Goal: Task Accomplishment & Management: Manage account settings

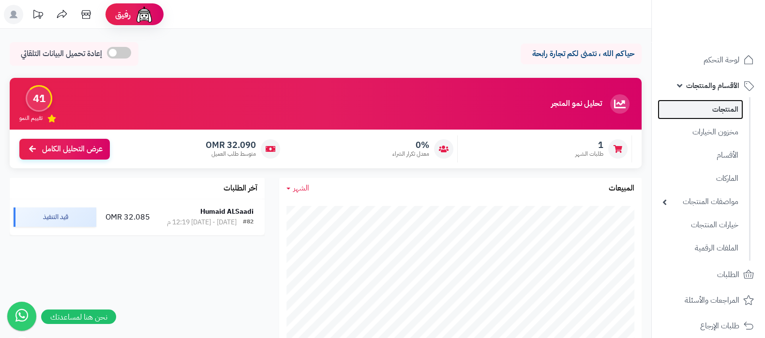
click at [704, 112] on link "المنتجات" at bounding box center [701, 110] width 86 height 20
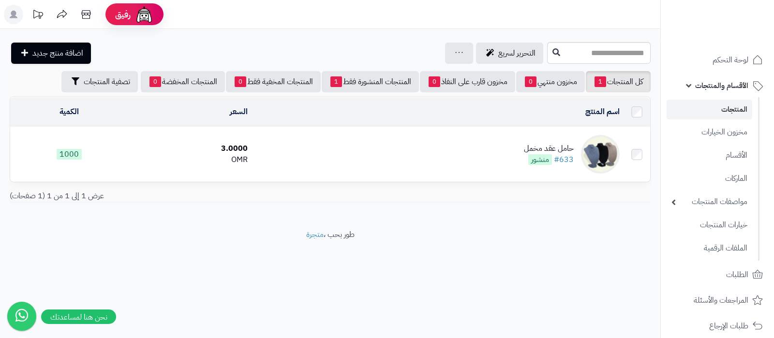
click at [544, 149] on div "حامل عقد مخمل" at bounding box center [549, 148] width 50 height 11
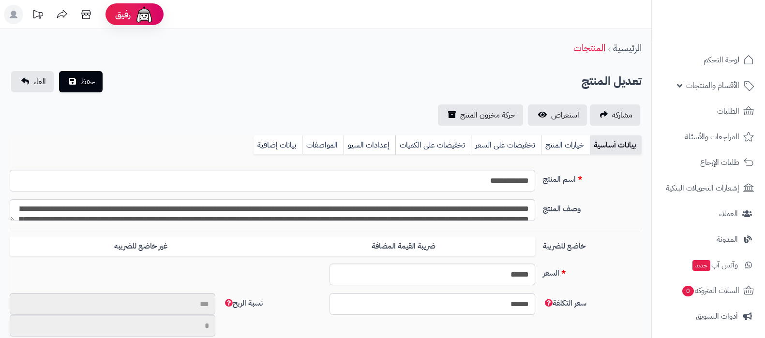
scroll to position [178, 0]
type input "*******"
type input "********"
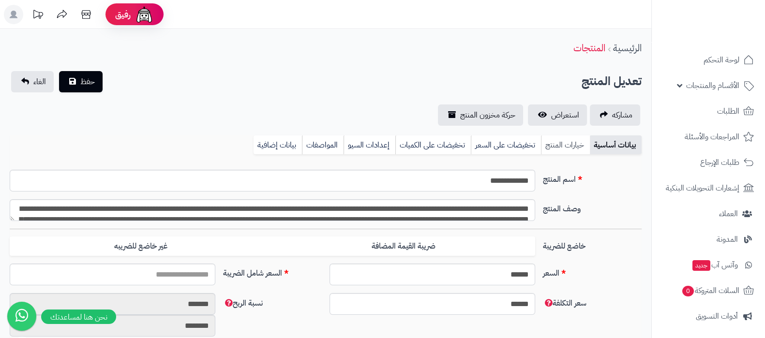
click at [559, 143] on link "خيارات المنتج" at bounding box center [565, 145] width 49 height 19
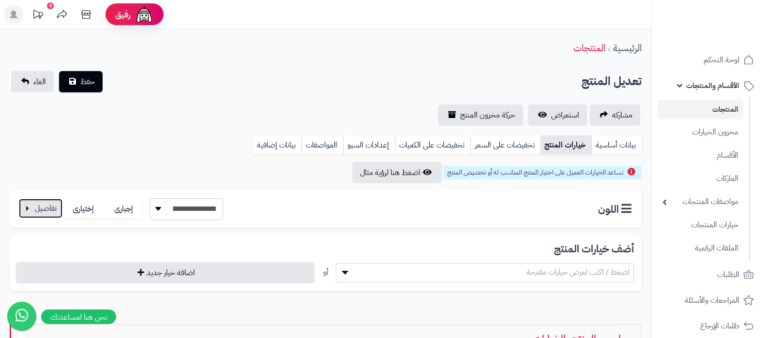
click at [37, 210] on button "button" at bounding box center [41, 208] width 44 height 19
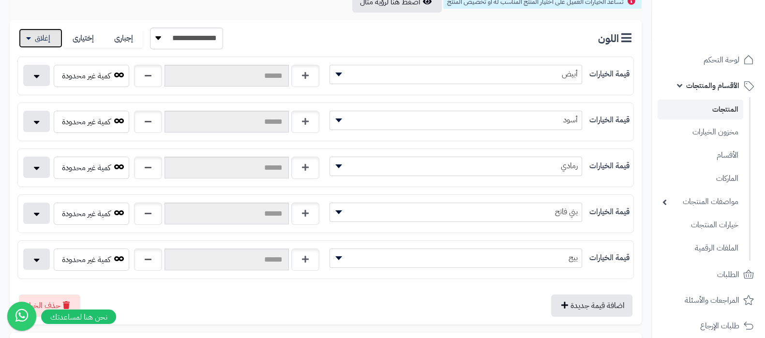
scroll to position [242, 0]
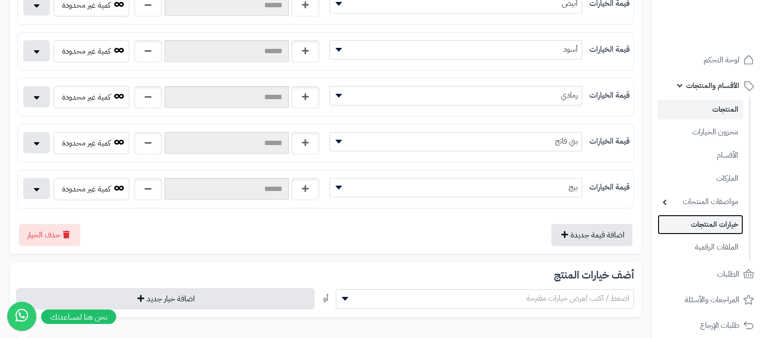
click at [711, 227] on link "خيارات المنتجات" at bounding box center [701, 225] width 86 height 20
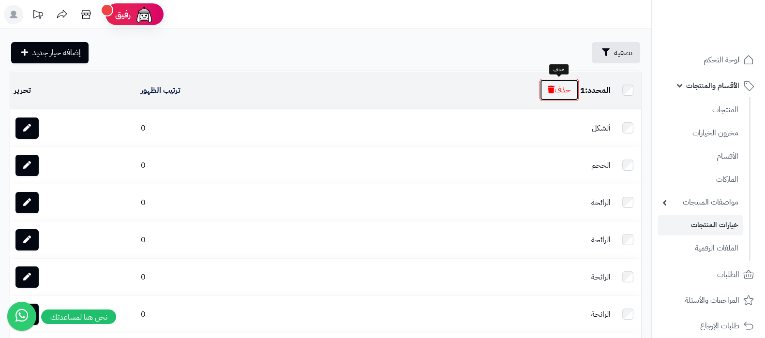
click at [554, 94] on button "حذف" at bounding box center [559, 90] width 39 height 22
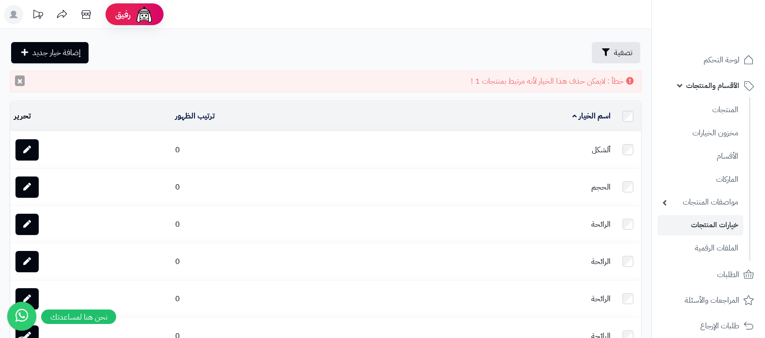
click at [19, 81] on button "×" at bounding box center [20, 81] width 10 height 11
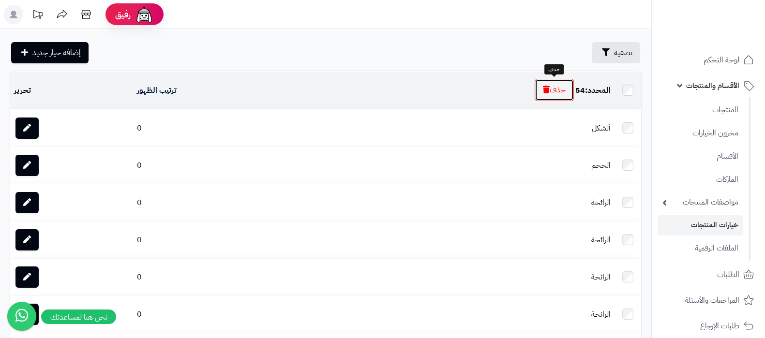
click at [560, 91] on button "حذف" at bounding box center [554, 90] width 39 height 22
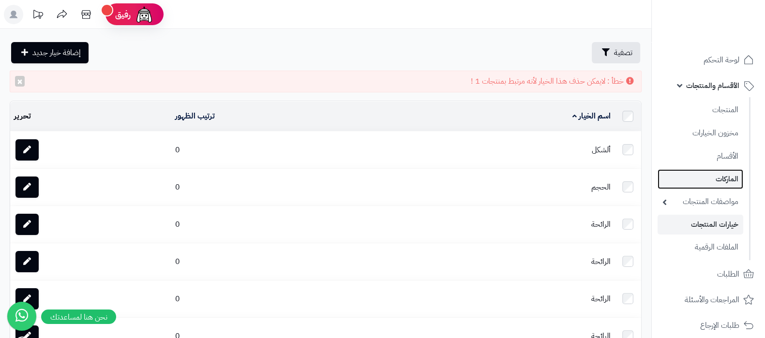
click at [711, 180] on link "الماركات" at bounding box center [701, 179] width 86 height 20
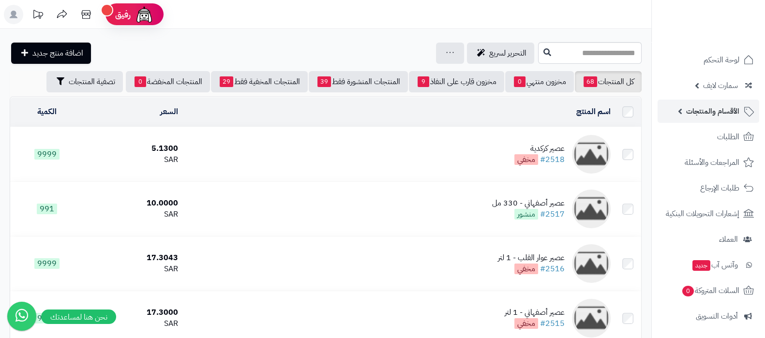
click at [712, 109] on span "الأقسام والمنتجات" at bounding box center [712, 112] width 53 height 14
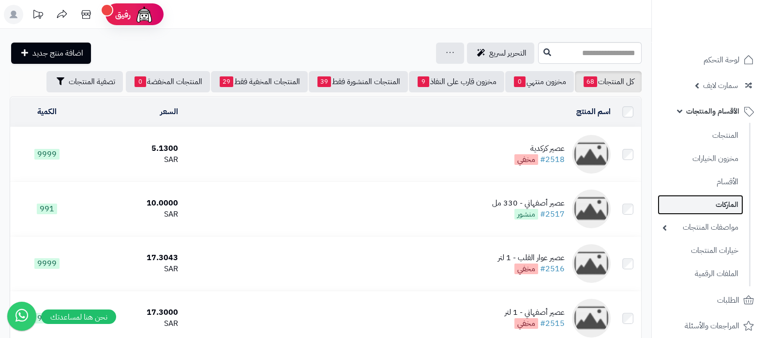
click at [715, 197] on link "الماركات" at bounding box center [701, 205] width 86 height 20
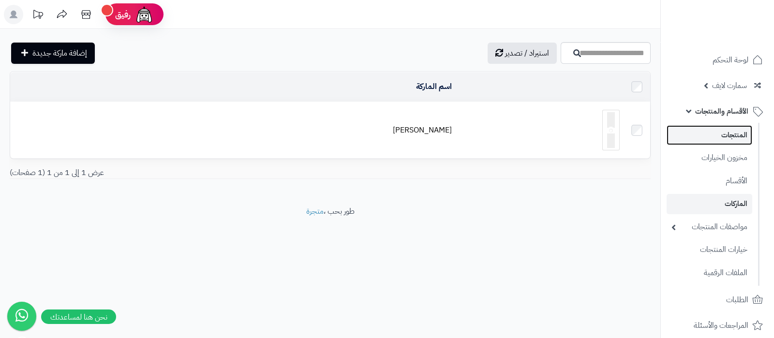
click at [723, 130] on link "المنتجات" at bounding box center [710, 135] width 86 height 20
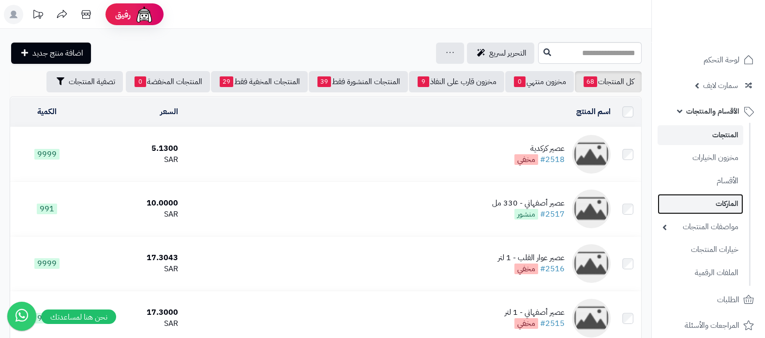
click at [710, 205] on link "الماركات" at bounding box center [701, 204] width 86 height 20
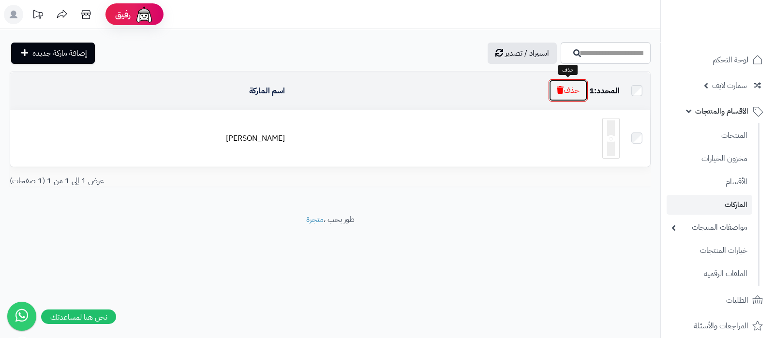
click at [581, 94] on button "حذف" at bounding box center [568, 90] width 39 height 22
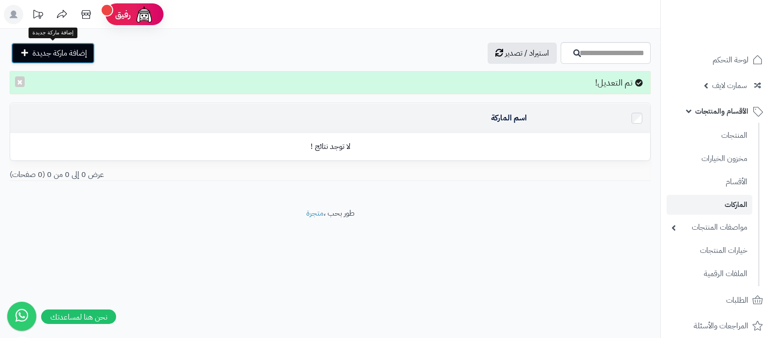
click at [71, 47] on span "إضافة ماركة جديدة" at bounding box center [59, 53] width 55 height 12
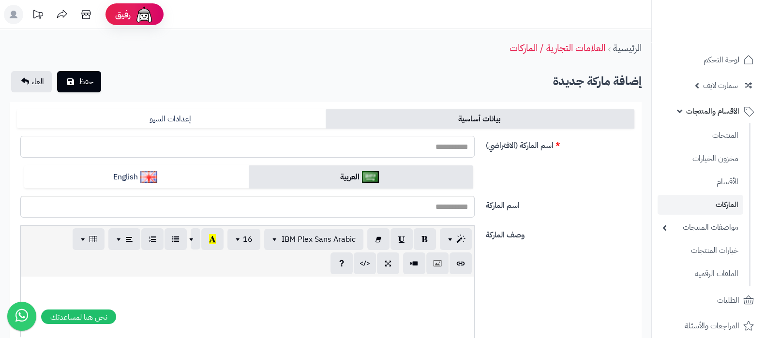
click at [428, 151] on input "اسم الماركة (الافتراضي)" at bounding box center [247, 147] width 454 height 22
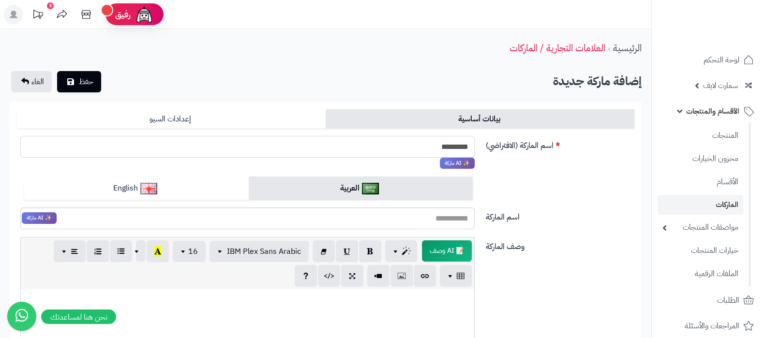
click at [433, 144] on input "*********" at bounding box center [247, 147] width 454 height 22
type input "*********"
click at [407, 220] on input "اسم الماركة" at bounding box center [247, 219] width 454 height 22
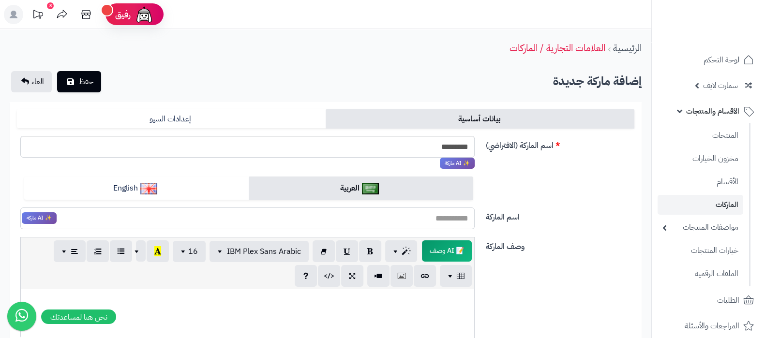
paste input "*********"
type input "*********"
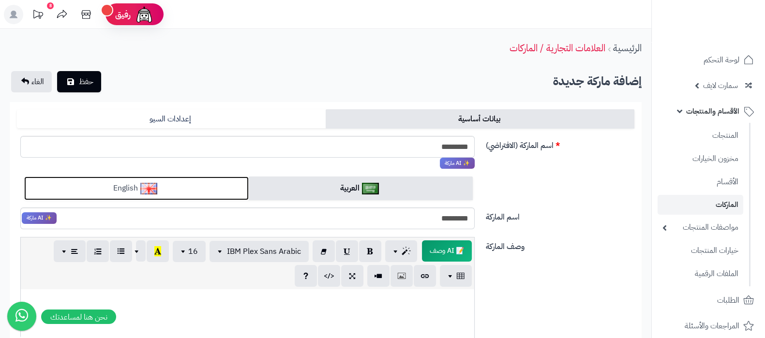
click at [193, 182] on link "English" at bounding box center [136, 189] width 225 height 24
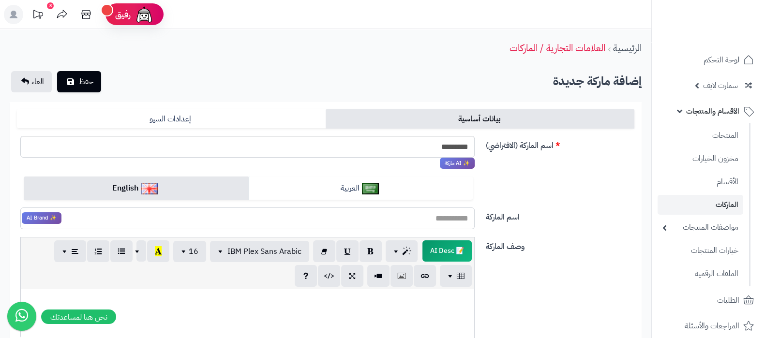
click at [219, 216] on input "اسم الماركة" at bounding box center [247, 219] width 454 height 22
paste input "*********"
type input "*********"
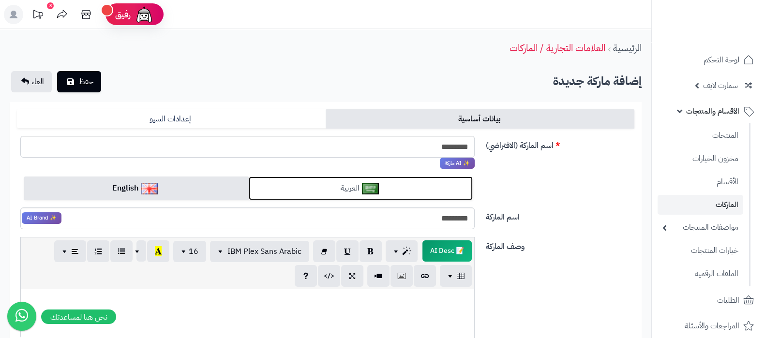
click at [381, 189] on link "العربية" at bounding box center [361, 189] width 225 height 24
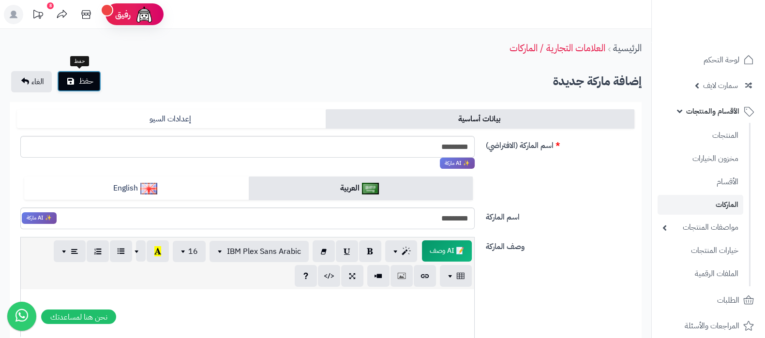
click at [76, 76] on button "حفظ" at bounding box center [79, 81] width 44 height 21
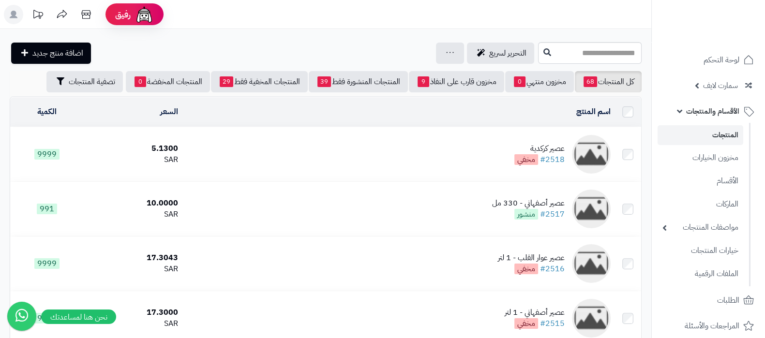
click at [540, 145] on div "عصير كركدية" at bounding box center [540, 148] width 50 height 11
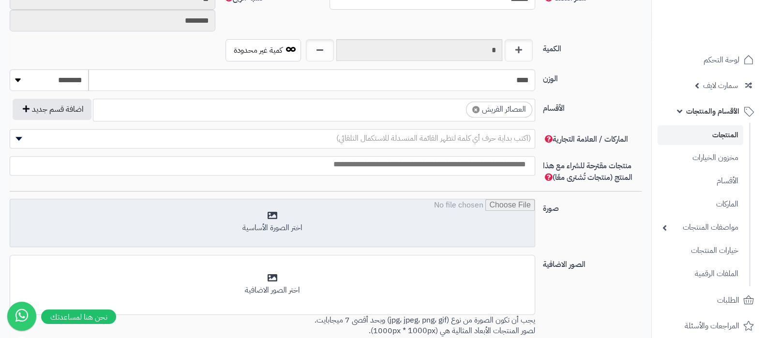
scroll to position [484, 0]
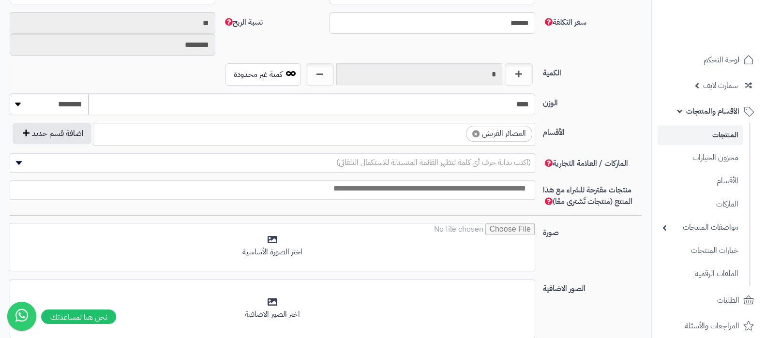
click at [479, 166] on span "(اكتب بداية حرف أي كلمة لتظهر القائمة المنسدلة للاستكمال التلقائي)" at bounding box center [433, 163] width 195 height 12
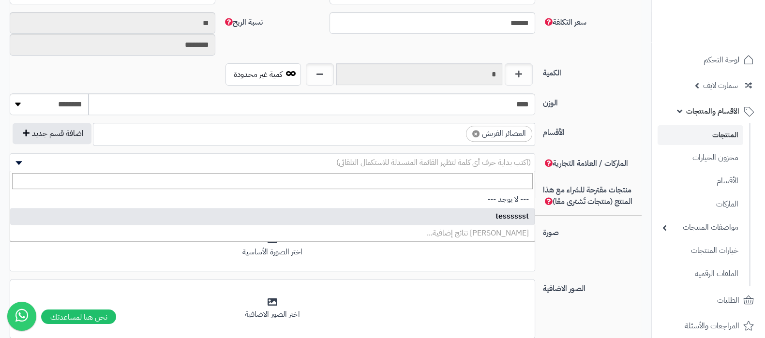
select select "**"
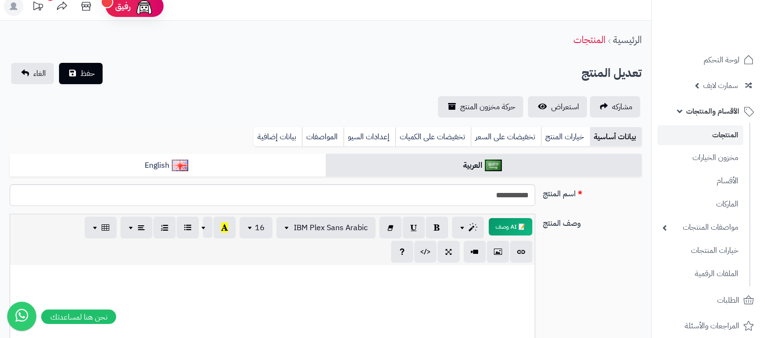
scroll to position [0, 0]
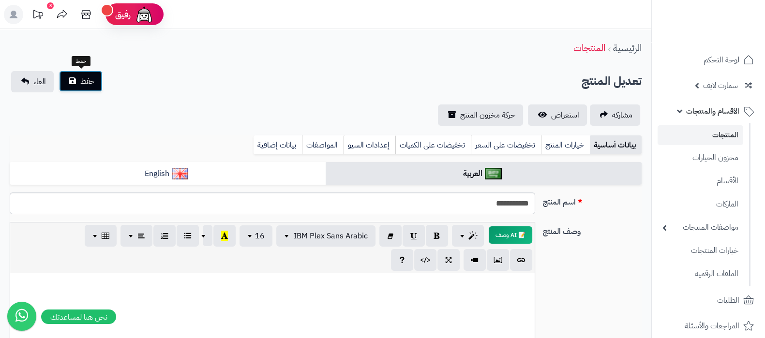
click at [87, 86] on span "حفظ" at bounding box center [87, 82] width 15 height 12
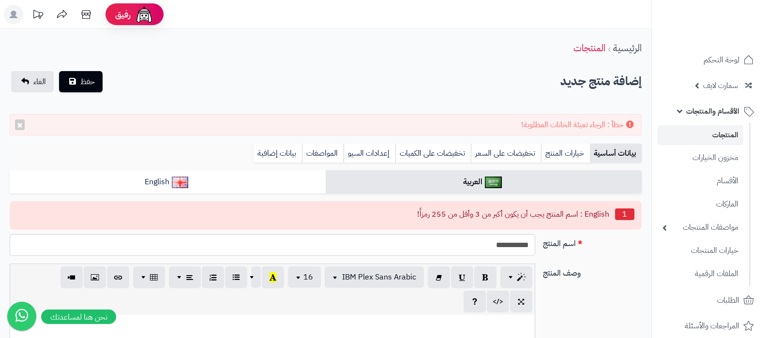
click at [255, 169] on div "بيانات أساسية خيارات المنتج تخفيضات على السعر تخفيضات على الكميات إعدادات السيو…" at bounding box center [326, 157] width 632 height 27
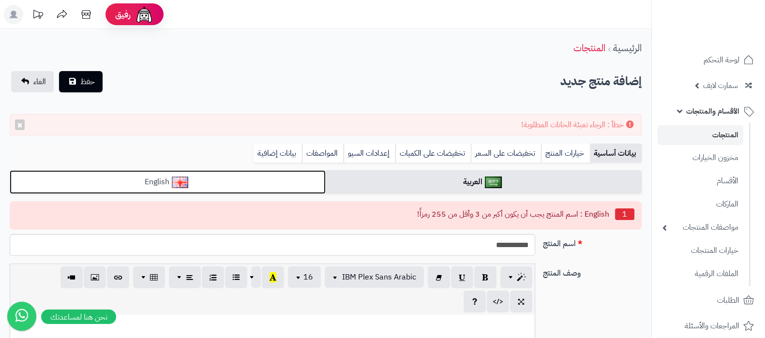
click at [269, 179] on link "English" at bounding box center [168, 182] width 316 height 24
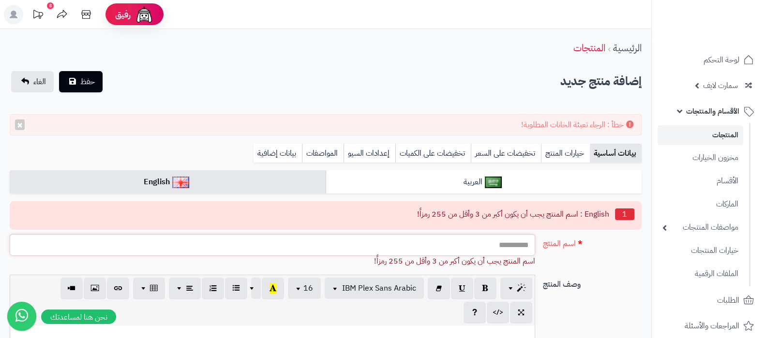
click at [508, 247] on input "اسم المنتج" at bounding box center [273, 245] width 526 height 22
paste input "*********"
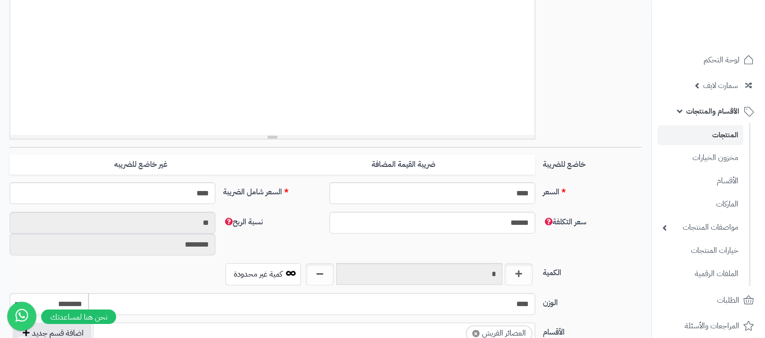
scroll to position [545, 0]
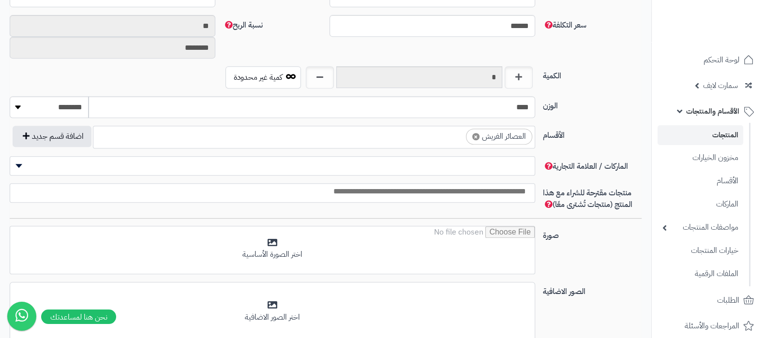
type input "*********"
click at [487, 169] on span at bounding box center [273, 165] width 526 height 19
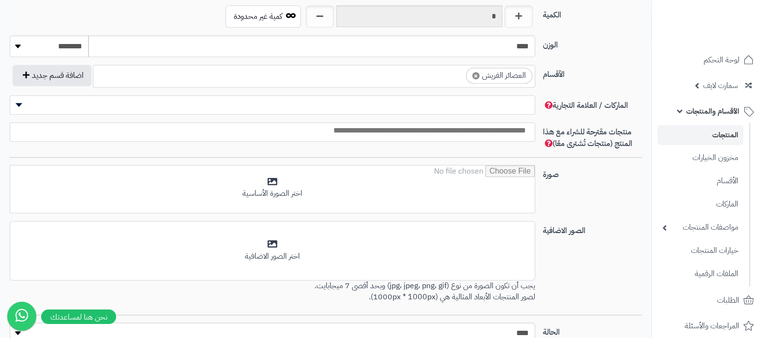
scroll to position [484, 0]
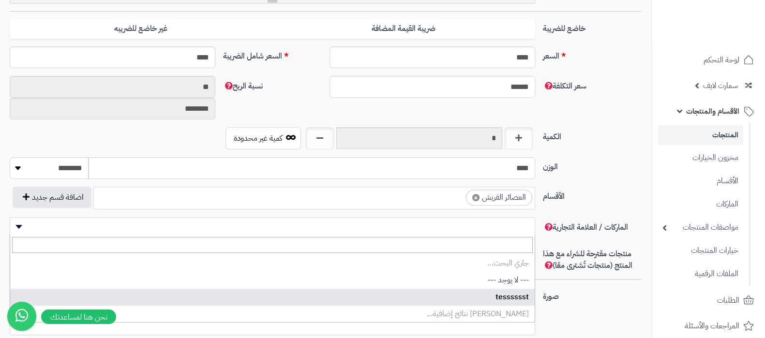
click at [426, 220] on span at bounding box center [273, 226] width 526 height 19
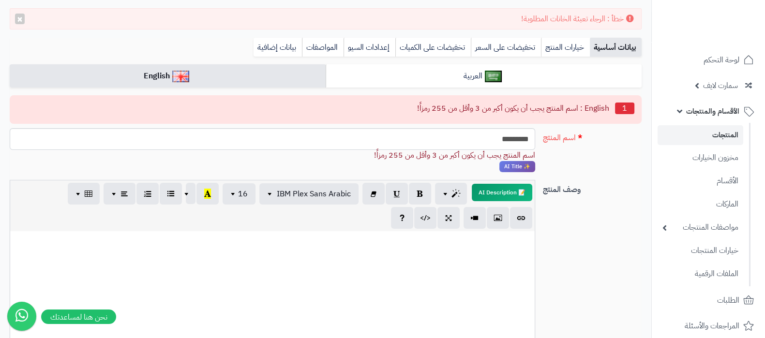
scroll to position [0, 0]
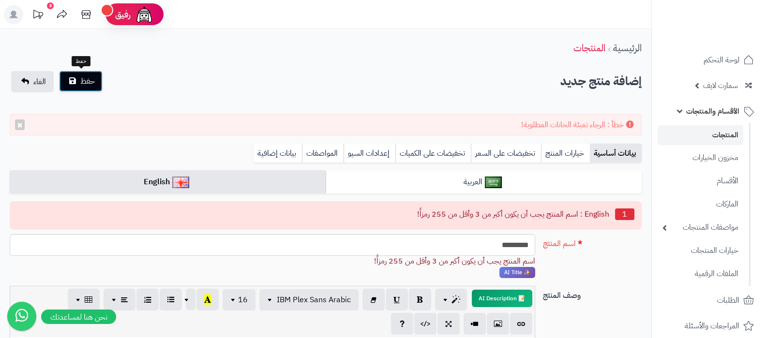
click at [75, 82] on button "حفظ" at bounding box center [81, 81] width 44 height 21
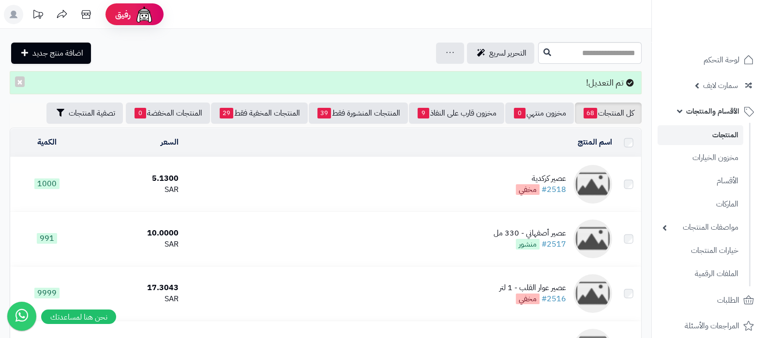
click at [544, 171] on td "عصير كركدية #2518 مخفي" at bounding box center [399, 184] width 434 height 54
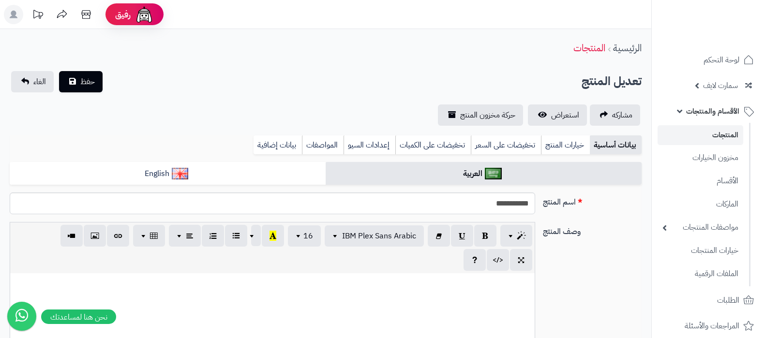
scroll to position [423, 0]
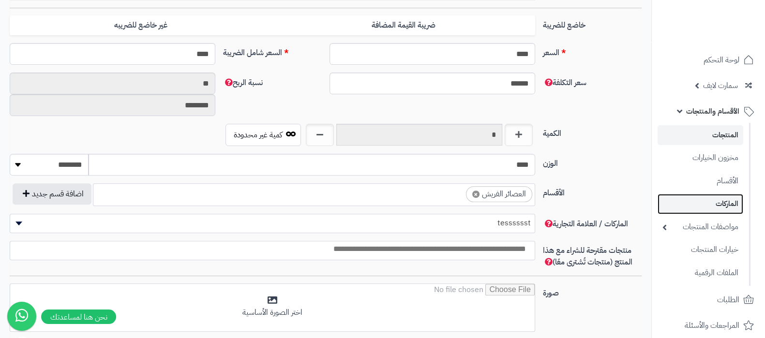
click at [713, 204] on link "الماركات" at bounding box center [701, 204] width 86 height 20
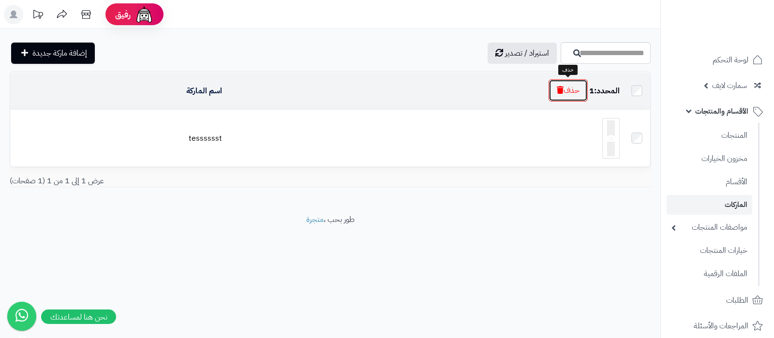
click at [566, 94] on button "حذف" at bounding box center [568, 90] width 39 height 22
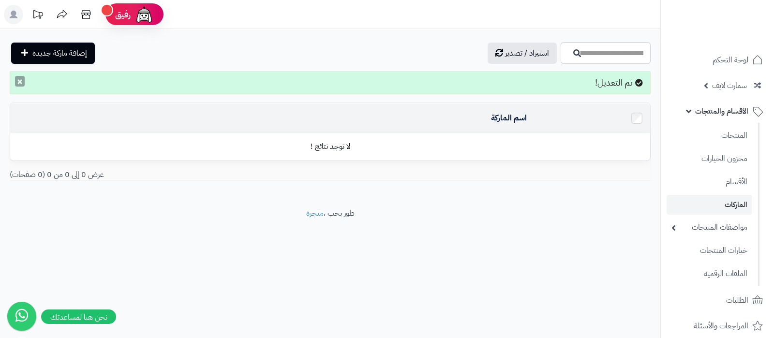
click at [15, 82] on button "×" at bounding box center [20, 81] width 10 height 11
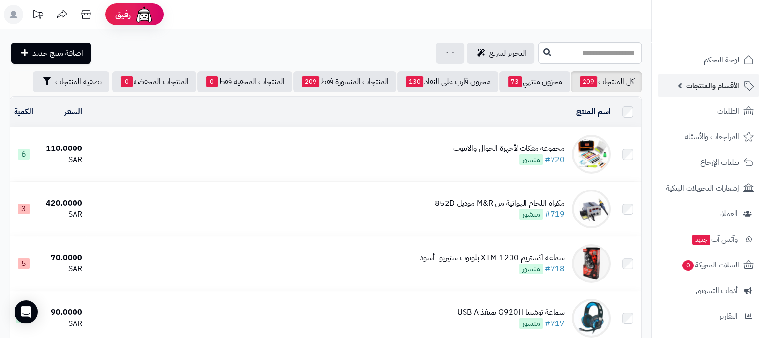
click at [703, 90] on span "الأقسام والمنتجات" at bounding box center [712, 86] width 53 height 14
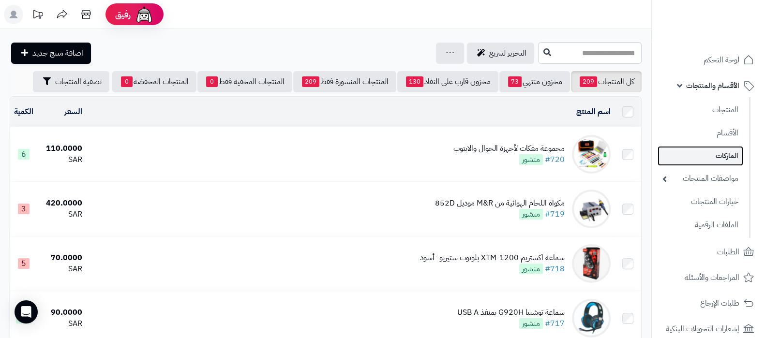
click at [718, 159] on link "الماركات" at bounding box center [701, 156] width 86 height 20
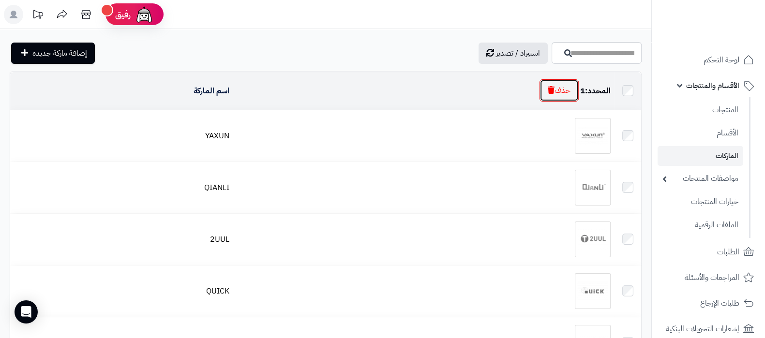
click at [557, 91] on button "حذف" at bounding box center [559, 90] width 39 height 22
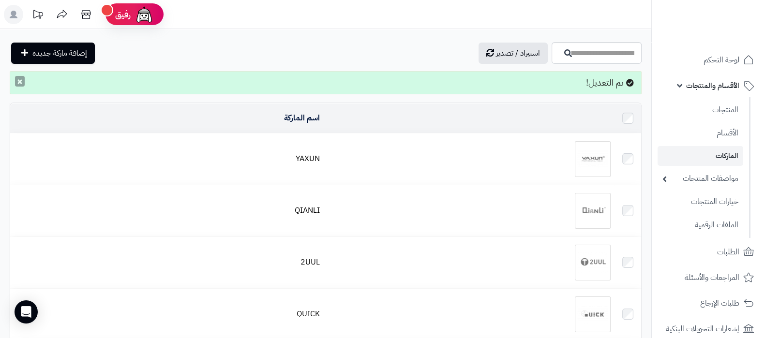
click at [19, 82] on button "×" at bounding box center [20, 81] width 10 height 11
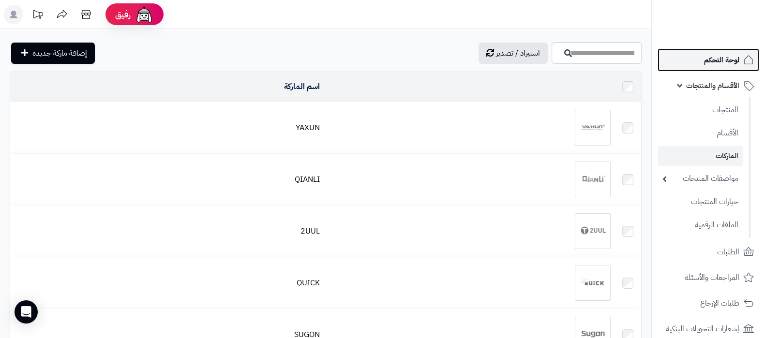
click at [687, 62] on link "لوحة التحكم" at bounding box center [709, 59] width 102 height 23
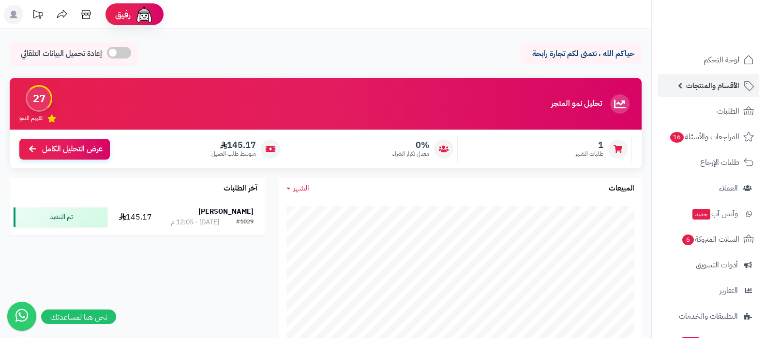
click at [704, 89] on span "الأقسام والمنتجات" at bounding box center [712, 86] width 53 height 14
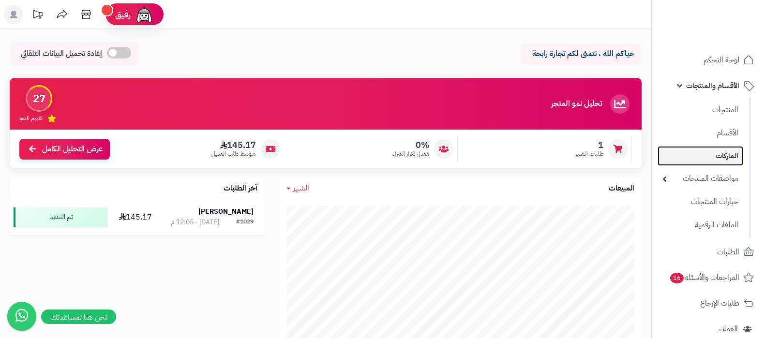
click at [708, 158] on link "الماركات" at bounding box center [701, 156] width 86 height 20
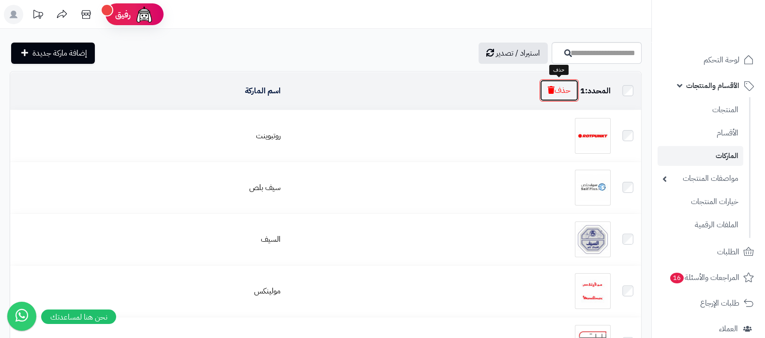
click at [559, 93] on button "حذف" at bounding box center [559, 90] width 39 height 22
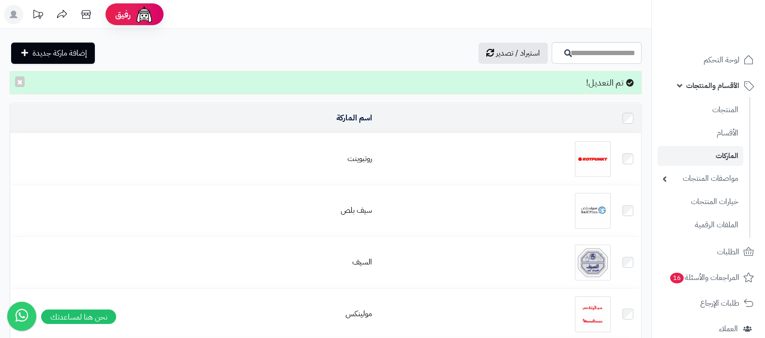
click at [15, 79] on div "تم التعديل! ×" at bounding box center [326, 82] width 632 height 23
click at [17, 79] on button "×" at bounding box center [20, 81] width 10 height 11
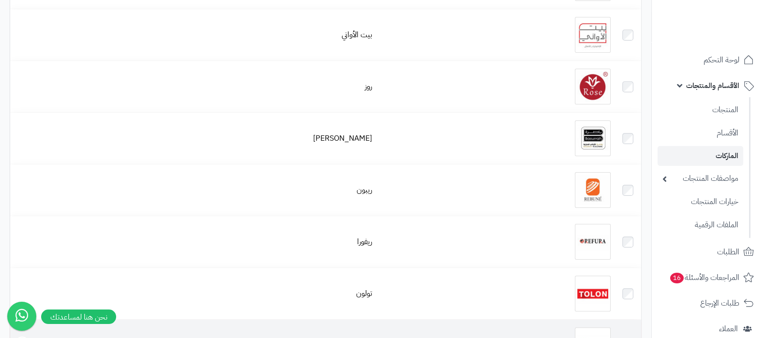
scroll to position [476, 0]
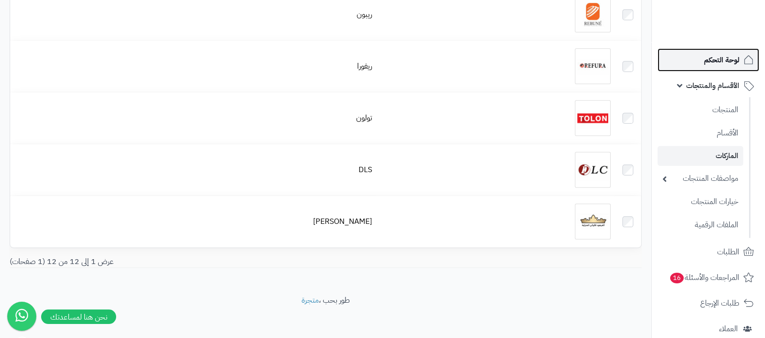
click at [691, 58] on link "لوحة التحكم" at bounding box center [709, 59] width 102 height 23
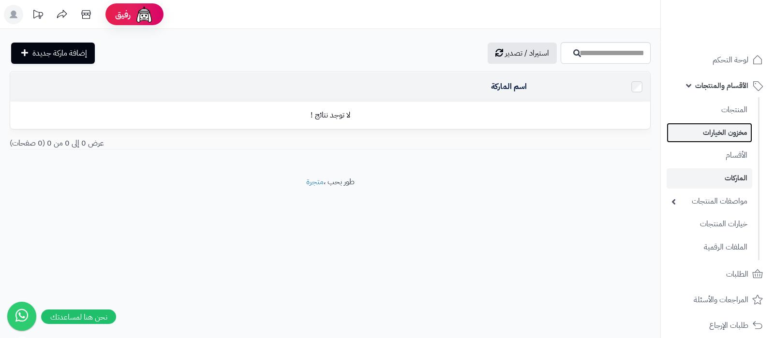
click at [727, 132] on link "مخزون الخيارات" at bounding box center [710, 133] width 86 height 20
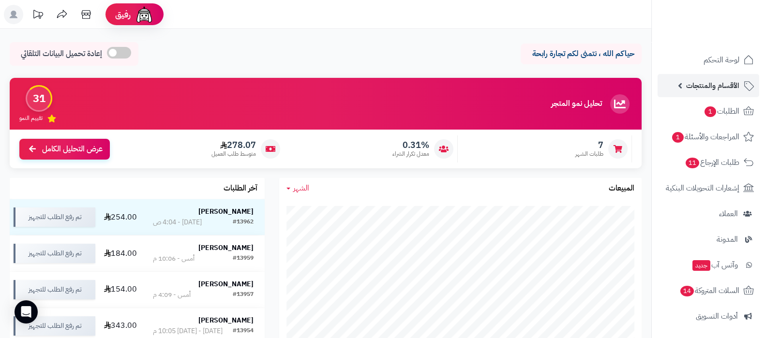
click at [707, 80] on span "الأقسام والمنتجات" at bounding box center [712, 86] width 53 height 14
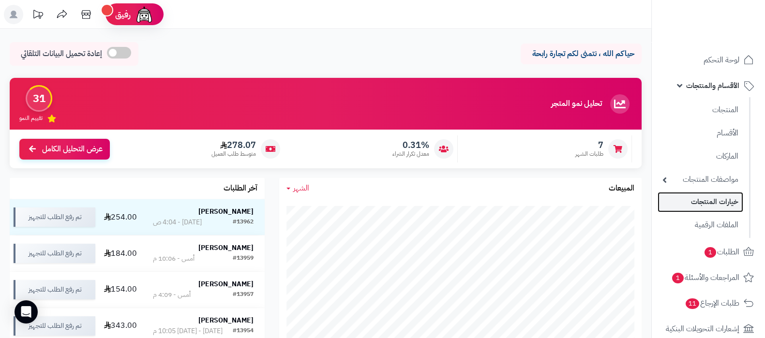
click at [714, 209] on link "خيارات المنتجات" at bounding box center [701, 202] width 86 height 20
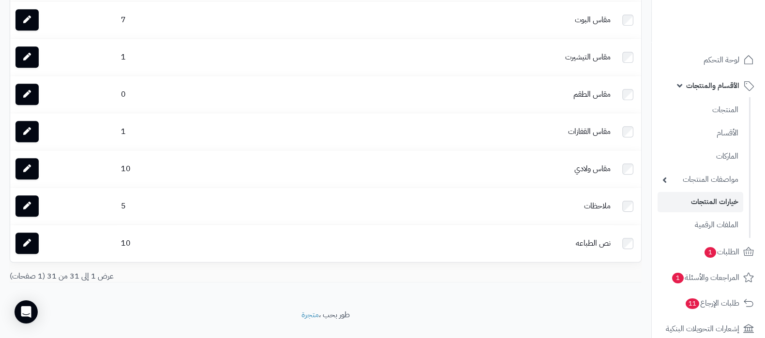
scroll to position [1009, 0]
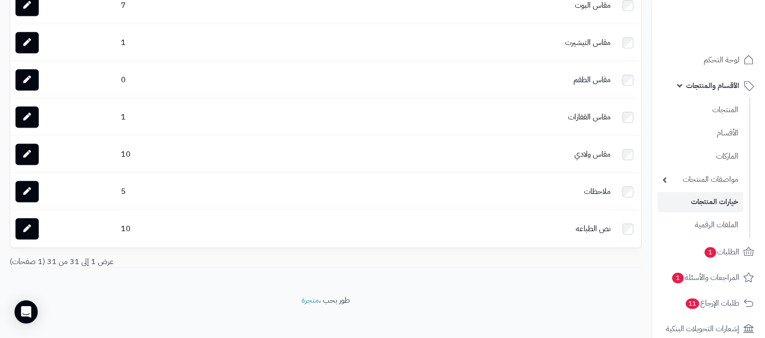
click at [721, 204] on link "خيارات المنتجات" at bounding box center [701, 202] width 86 height 20
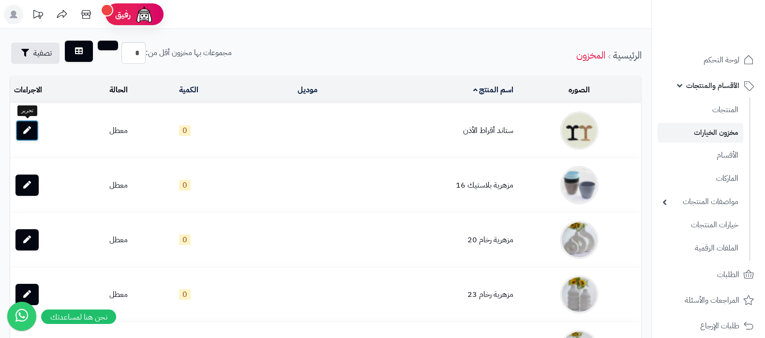
click at [27, 128] on icon at bounding box center [27, 130] width 8 height 8
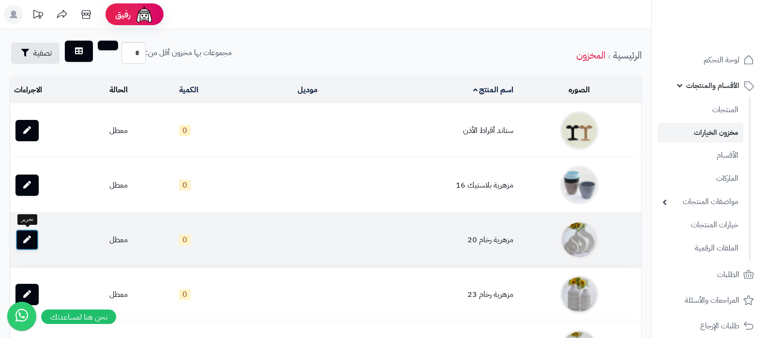
click at [25, 233] on link at bounding box center [26, 239] width 23 height 21
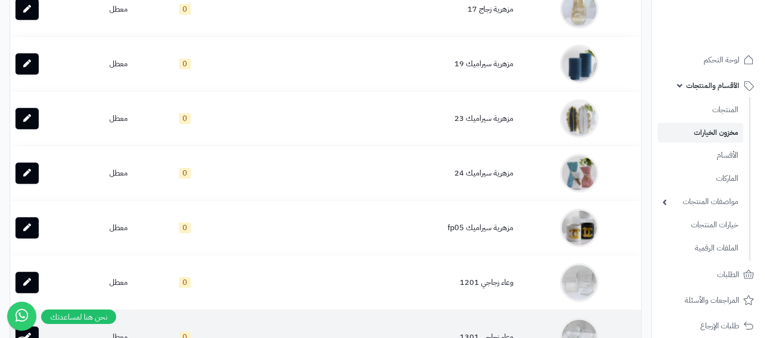
scroll to position [726, 0]
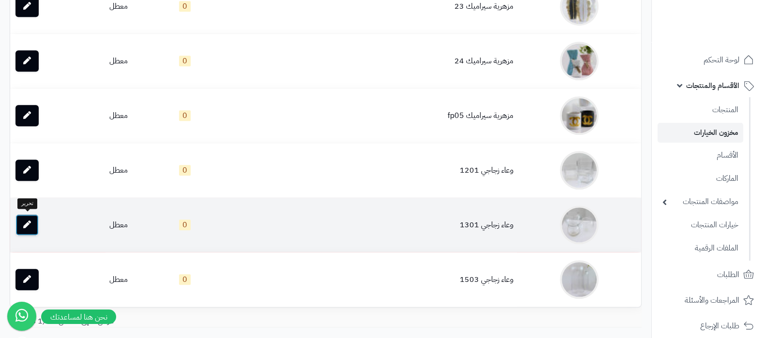
click at [24, 227] on link at bounding box center [26, 224] width 23 height 21
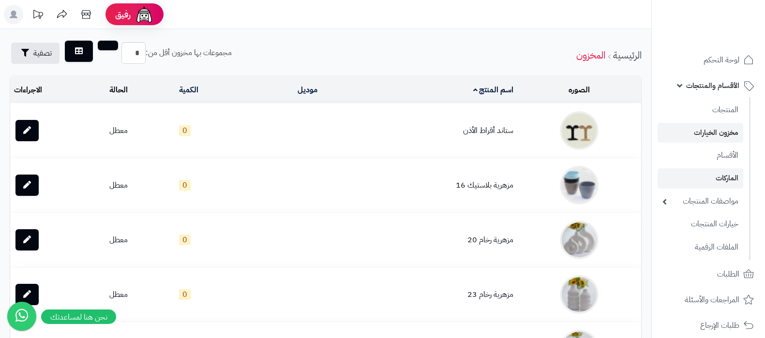
scroll to position [726, 0]
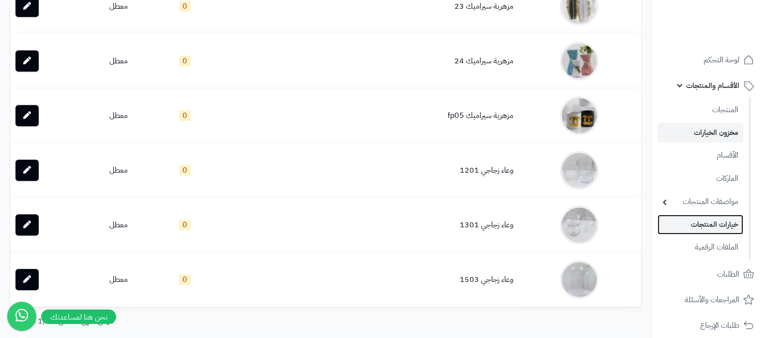
click at [711, 221] on link "خيارات المنتجات" at bounding box center [701, 225] width 86 height 20
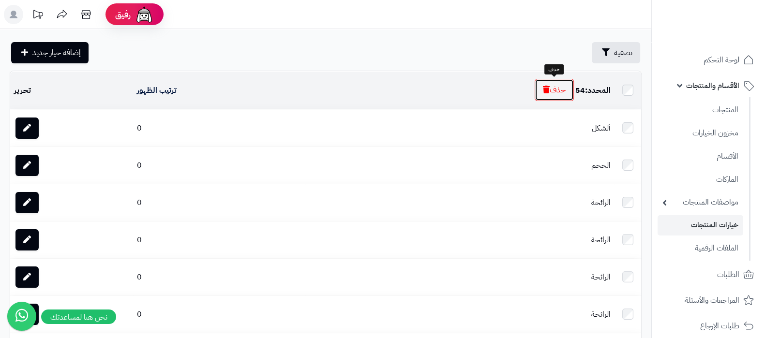
click at [550, 91] on button "حذف" at bounding box center [554, 90] width 39 height 22
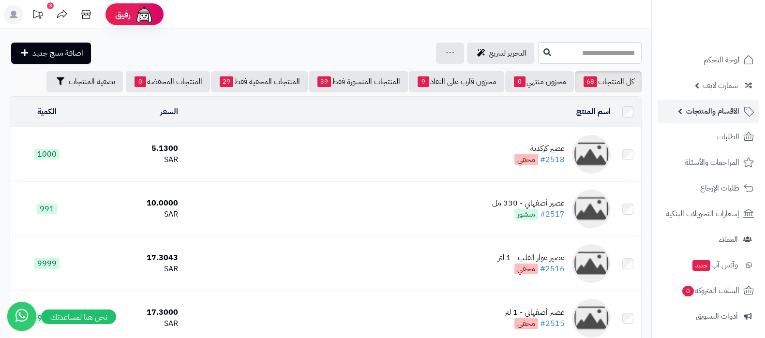
click at [707, 106] on span "الأقسام والمنتجات" at bounding box center [712, 112] width 53 height 14
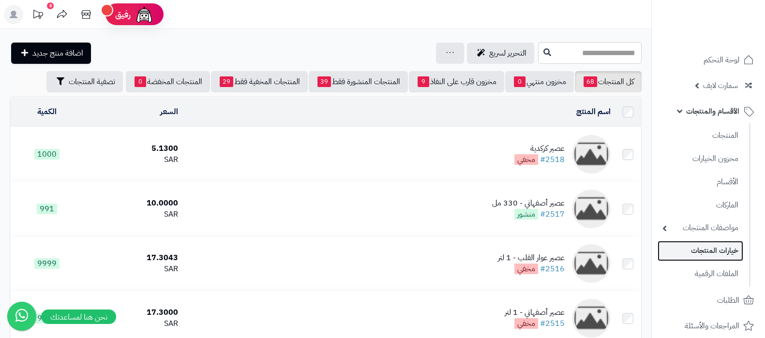
click at [715, 246] on link "خيارات المنتجات" at bounding box center [701, 251] width 86 height 20
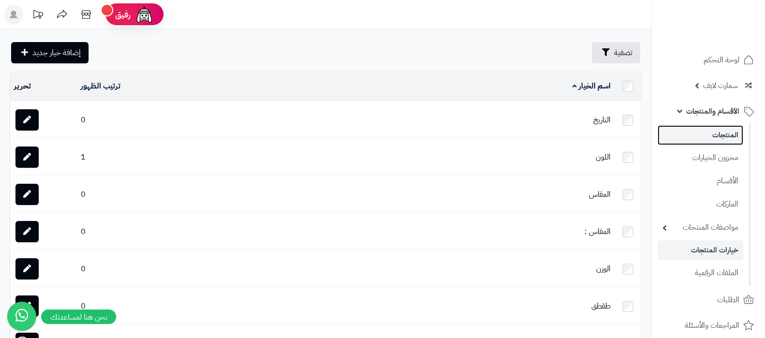
click at [708, 135] on link "المنتجات" at bounding box center [701, 135] width 86 height 20
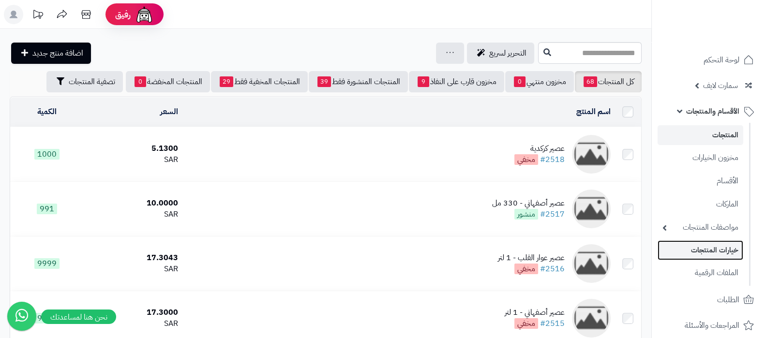
click at [707, 251] on link "خيارات المنتجات" at bounding box center [701, 251] width 86 height 20
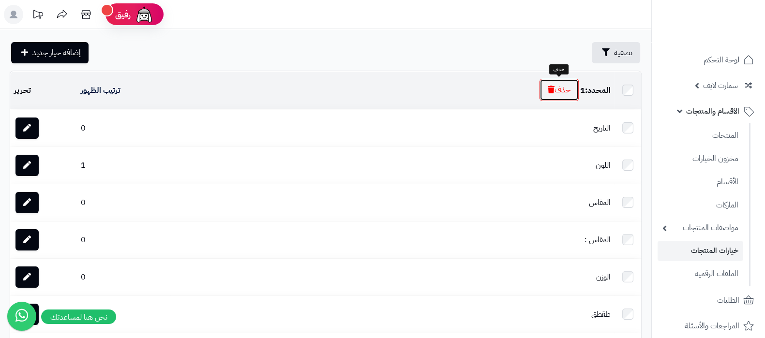
click at [563, 87] on button "حذف" at bounding box center [559, 90] width 39 height 22
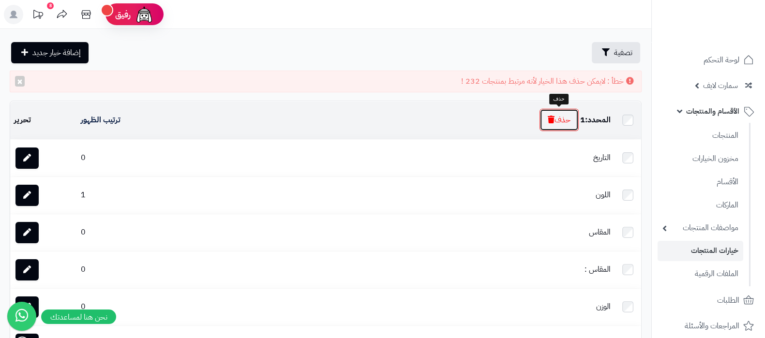
click at [548, 117] on icon "button" at bounding box center [551, 120] width 7 height 8
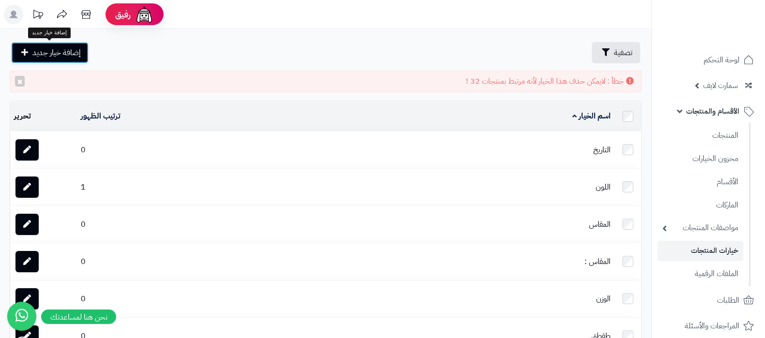
click at [78, 57] on span "إضافة خيار جديد" at bounding box center [56, 53] width 48 height 12
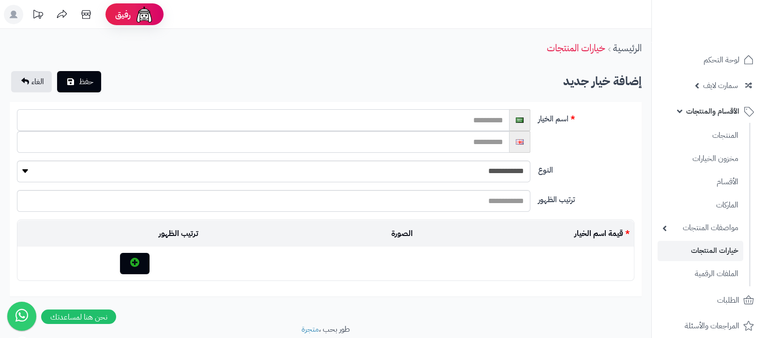
click at [489, 118] on input "text" at bounding box center [263, 120] width 493 height 22
click at [489, 118] on input "**********" at bounding box center [263, 120] width 493 height 22
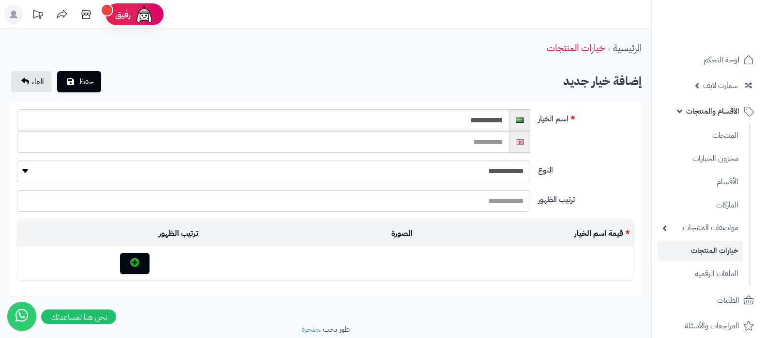
type input "**********"
click at [468, 141] on input "text" at bounding box center [263, 142] width 493 height 22
paste input "**********"
type input "**********"
click at [482, 171] on select "**********" at bounding box center [274, 172] width 514 height 22
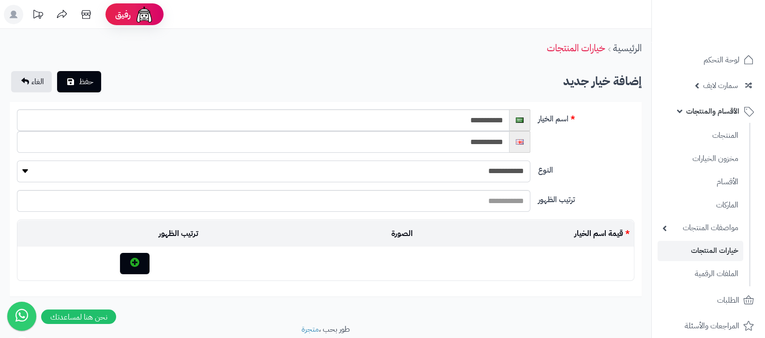
select select "****"
click at [17, 161] on select "**********" at bounding box center [274, 172] width 514 height 22
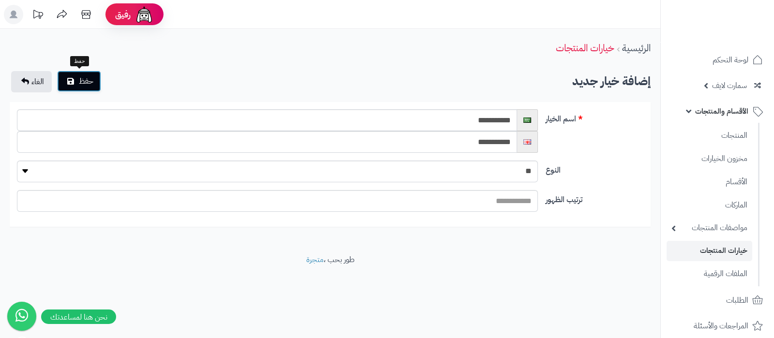
click at [96, 81] on button "حفظ" at bounding box center [79, 81] width 44 height 21
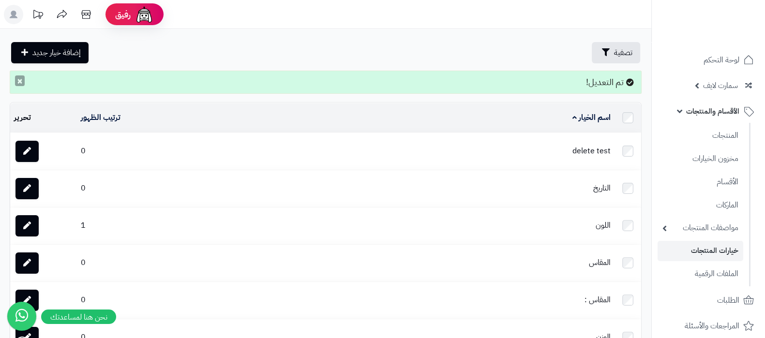
click at [19, 85] on button "×" at bounding box center [20, 81] width 10 height 11
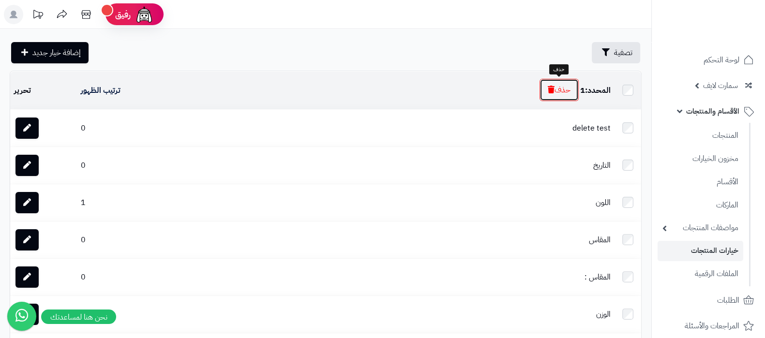
click at [564, 92] on button "حذف" at bounding box center [559, 90] width 39 height 22
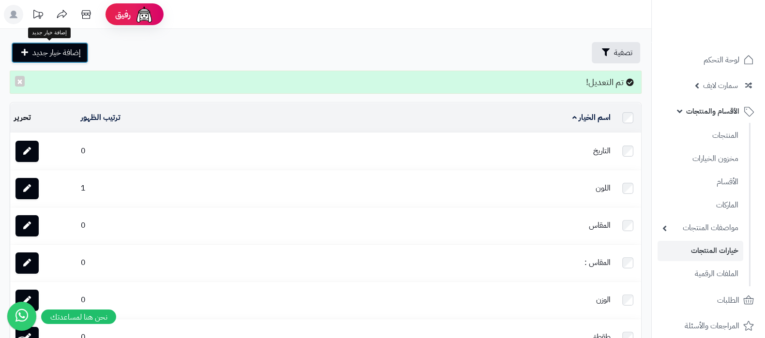
click at [77, 52] on span "إضافة خيار جديد" at bounding box center [56, 53] width 48 height 12
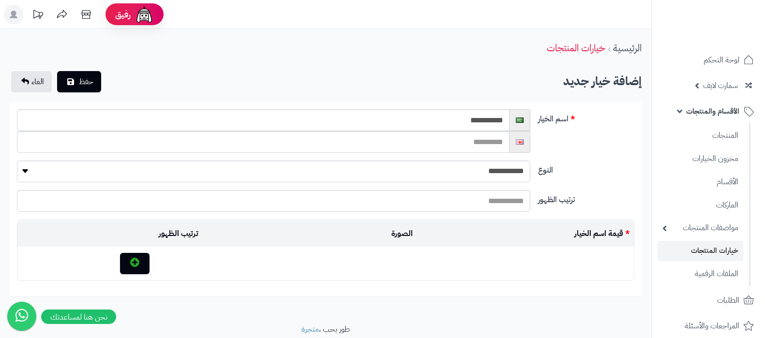
type input "**********"
click at [450, 149] on input "text" at bounding box center [263, 142] width 493 height 22
paste input "**********"
type input "**********"
click at [493, 168] on select "**********" at bounding box center [274, 172] width 514 height 22
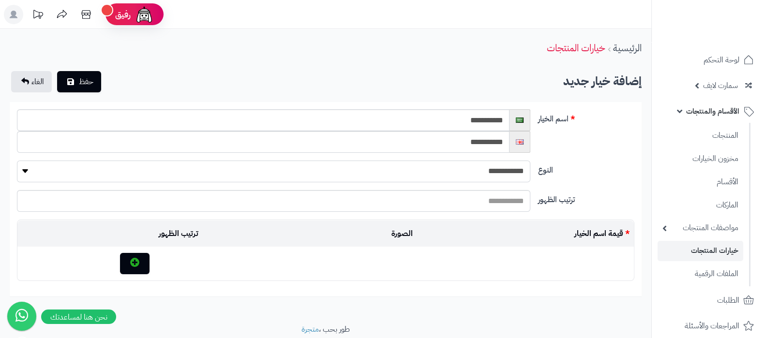
select select "****"
click at [17, 161] on select "**********" at bounding box center [274, 172] width 514 height 22
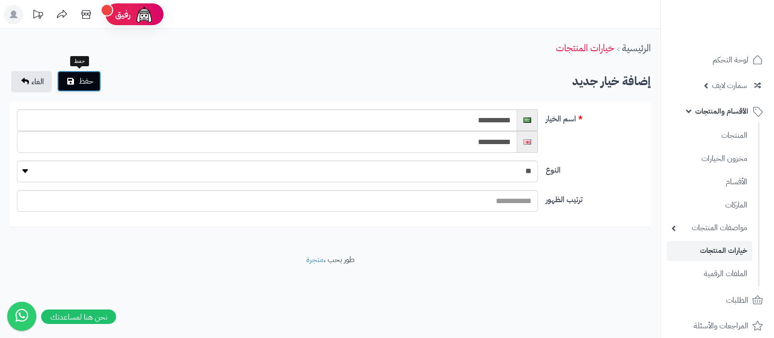
click at [79, 77] on span "حفظ" at bounding box center [86, 82] width 15 height 12
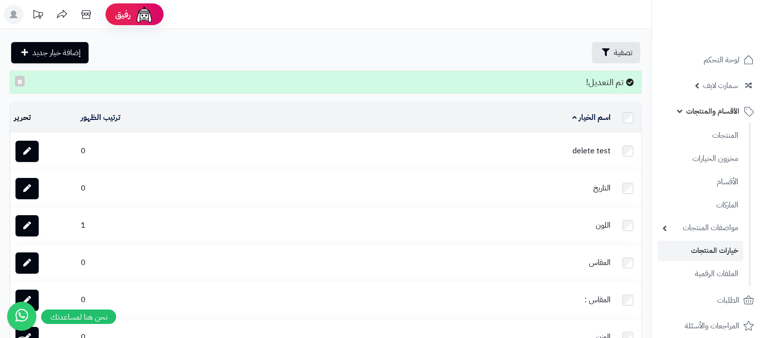
click at [692, 115] on span "الأقسام والمنتجات" at bounding box center [712, 112] width 53 height 14
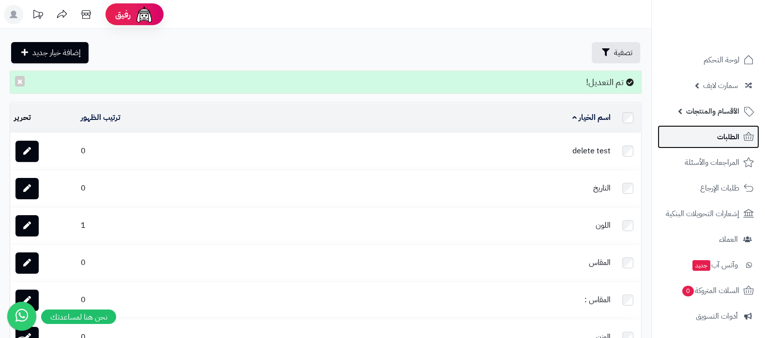
click at [720, 136] on span "الطلبات" at bounding box center [728, 137] width 22 height 14
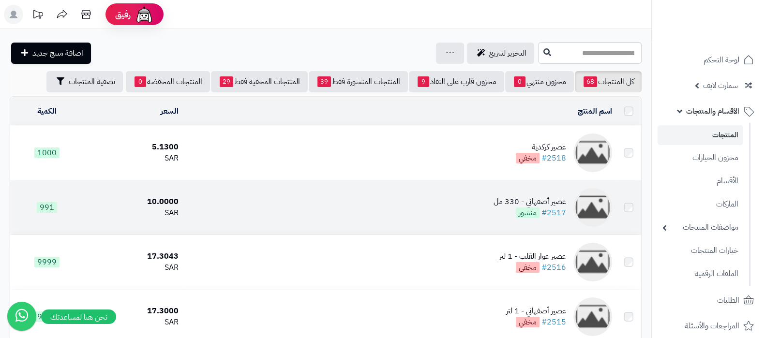
click at [541, 204] on div "عصير أصفهاني - 330 مل" at bounding box center [530, 202] width 73 height 11
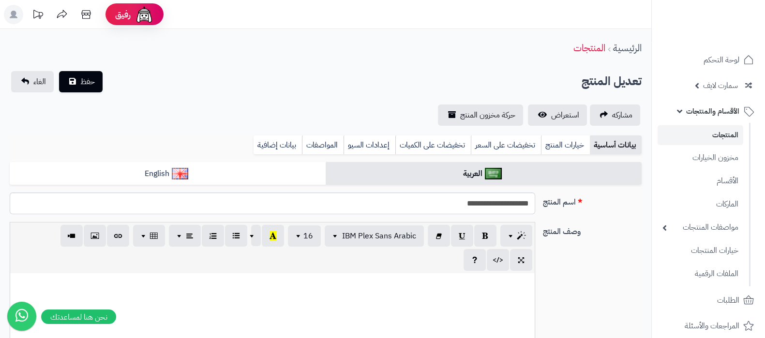
click at [559, 142] on link "خيارات المنتج" at bounding box center [565, 145] width 49 height 19
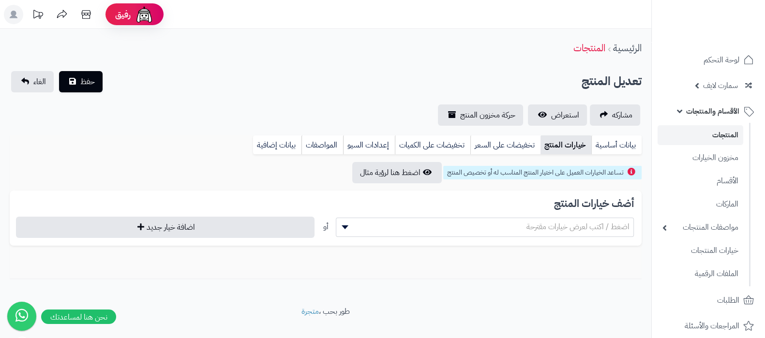
click at [511, 225] on span "اضغط / اكتب لعرض خيارات مقترحة" at bounding box center [485, 227] width 298 height 15
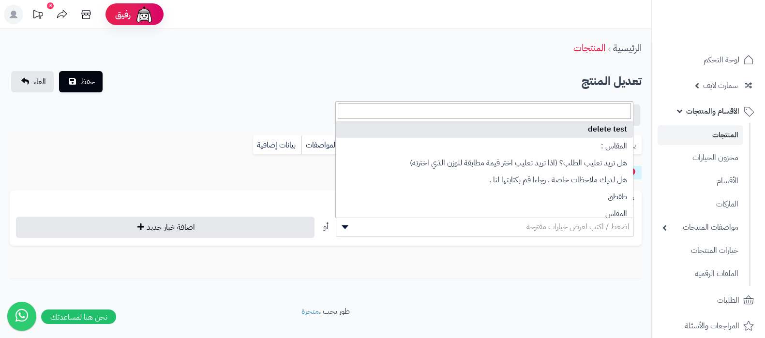
select select "**"
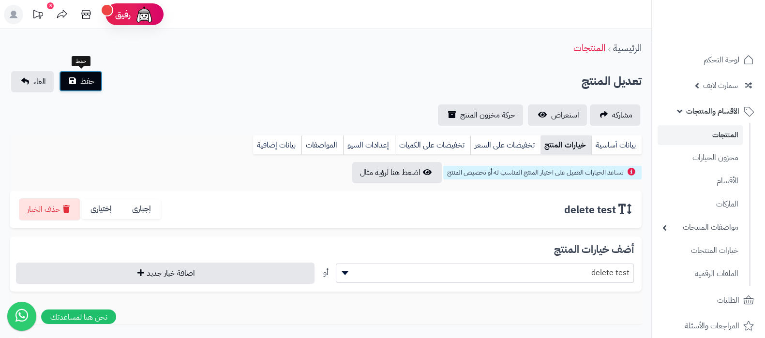
click at [73, 85] on button "حفظ" at bounding box center [81, 81] width 44 height 21
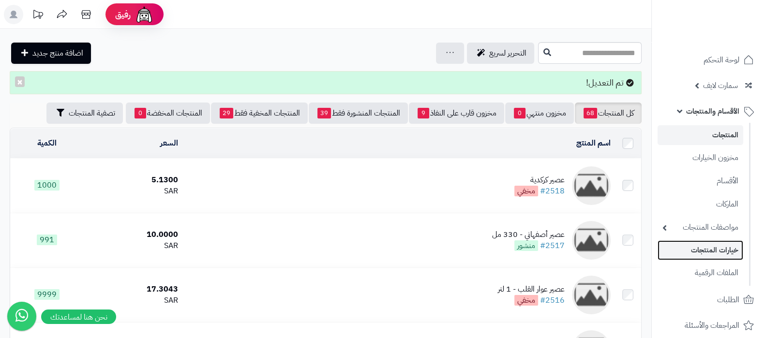
click at [720, 252] on link "خيارات المنتجات" at bounding box center [701, 251] width 86 height 20
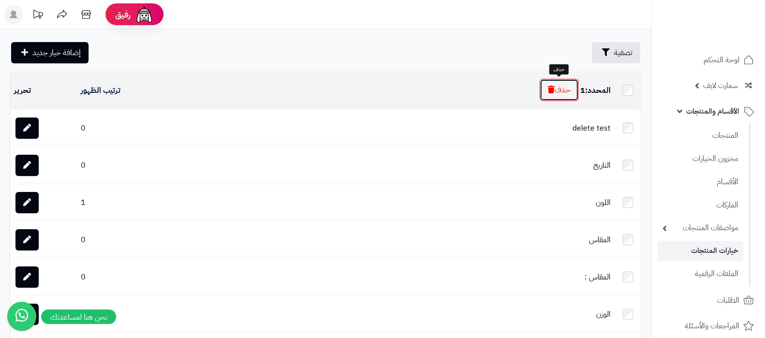
click at [554, 91] on button "حذف" at bounding box center [559, 90] width 39 height 22
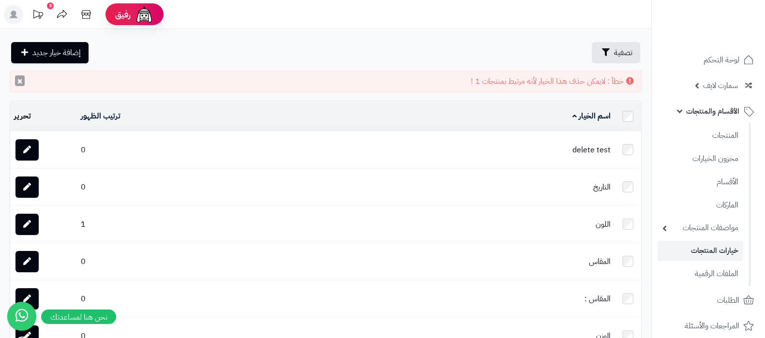
click at [17, 81] on button "×" at bounding box center [20, 81] width 10 height 11
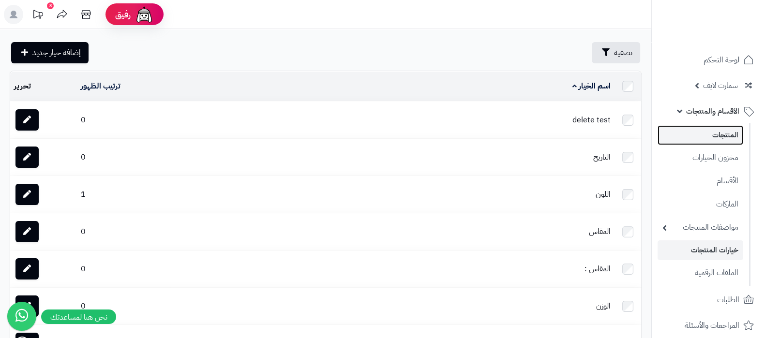
click at [720, 135] on link "المنتجات" at bounding box center [701, 135] width 86 height 20
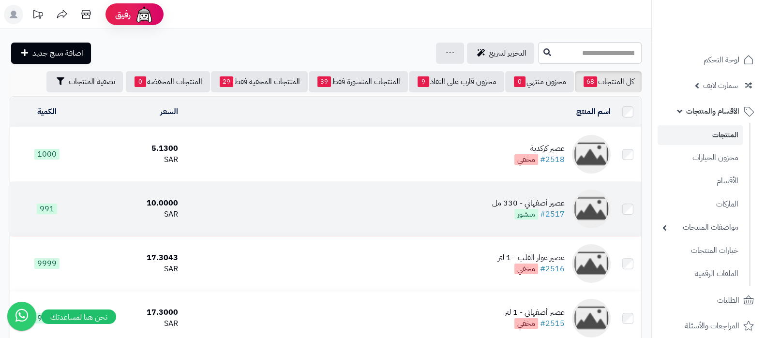
click at [547, 201] on div "عصير أصفهاني - 330 مل" at bounding box center [528, 203] width 73 height 11
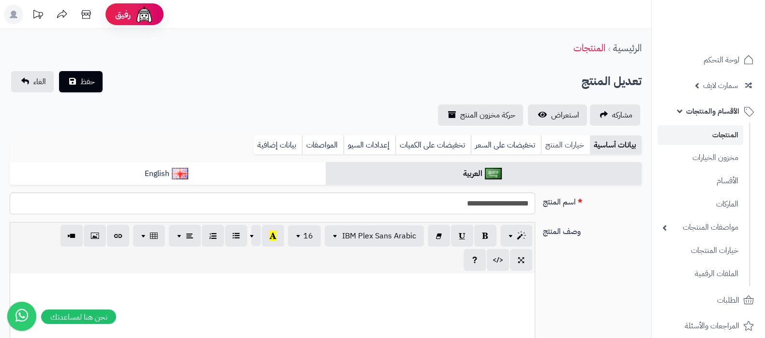
click at [558, 142] on link "خيارات المنتج" at bounding box center [565, 145] width 49 height 19
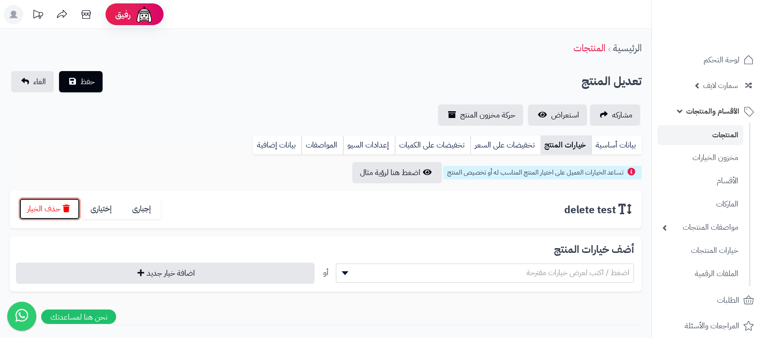
click at [60, 212] on button "حذف الخيار" at bounding box center [49, 209] width 61 height 22
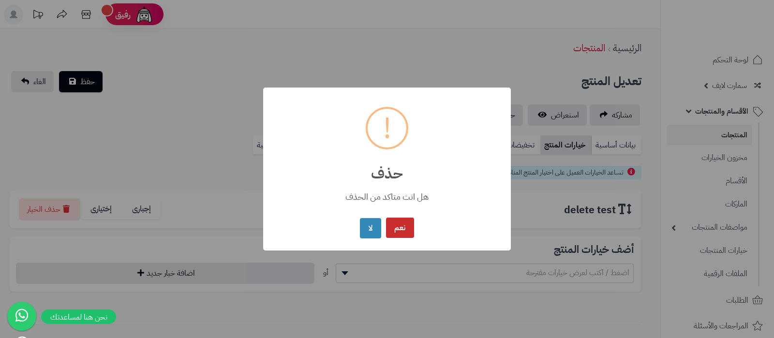
click at [397, 224] on button "نعم" at bounding box center [400, 228] width 28 height 21
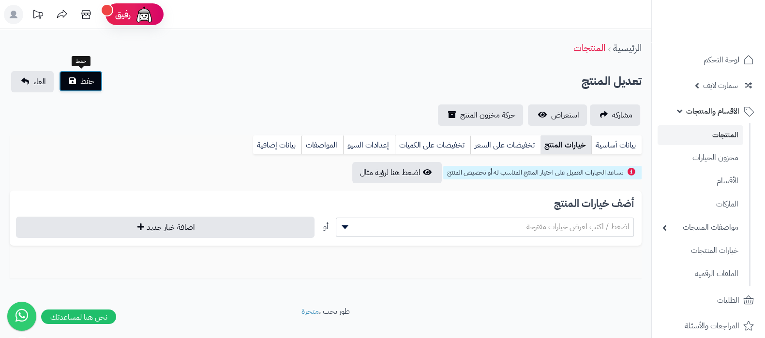
click at [77, 77] on button "حفظ" at bounding box center [81, 81] width 44 height 21
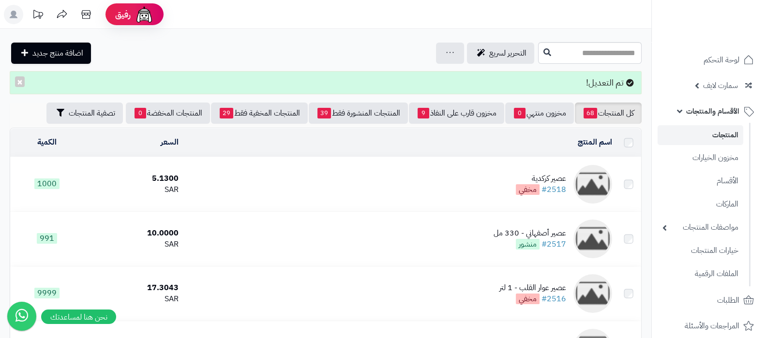
scroll to position [294, 0]
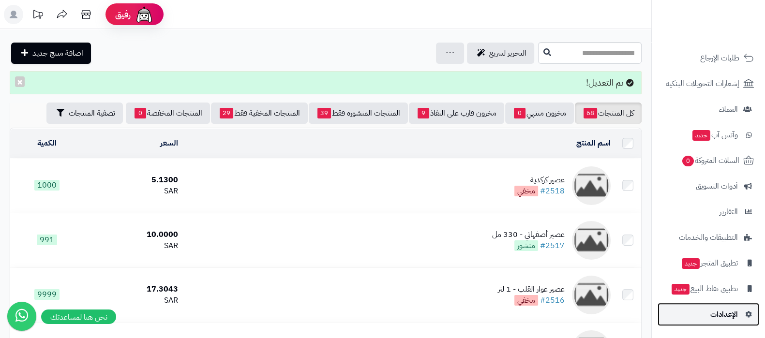
click at [732, 306] on link "الإعدادات" at bounding box center [709, 314] width 102 height 23
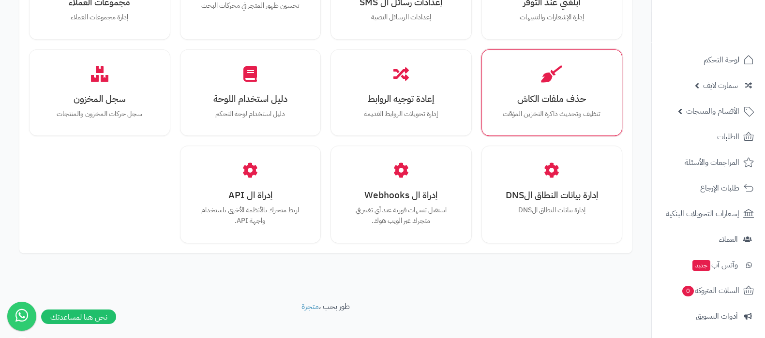
scroll to position [895, 0]
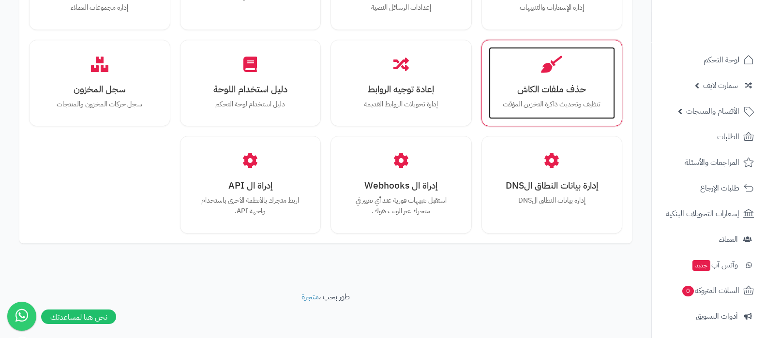
click at [554, 107] on p "تنظيف وتحديث ذاكرة التخزين المؤقت" at bounding box center [552, 104] width 107 height 11
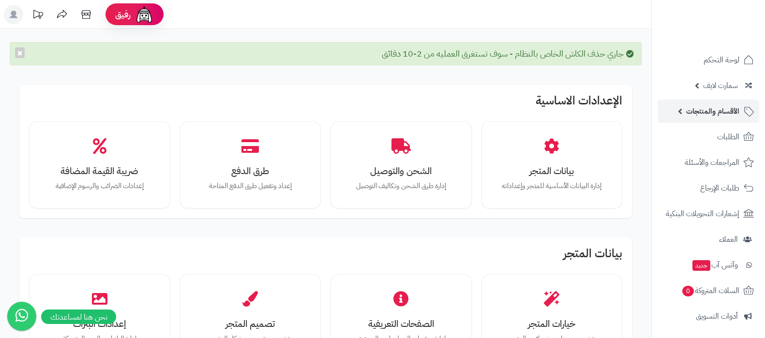
click at [710, 111] on span "الأقسام والمنتجات" at bounding box center [712, 112] width 53 height 14
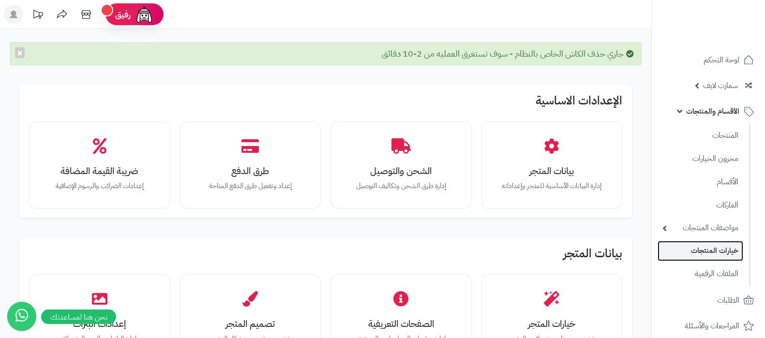
click at [717, 260] on link "خيارات المنتجات" at bounding box center [701, 251] width 86 height 20
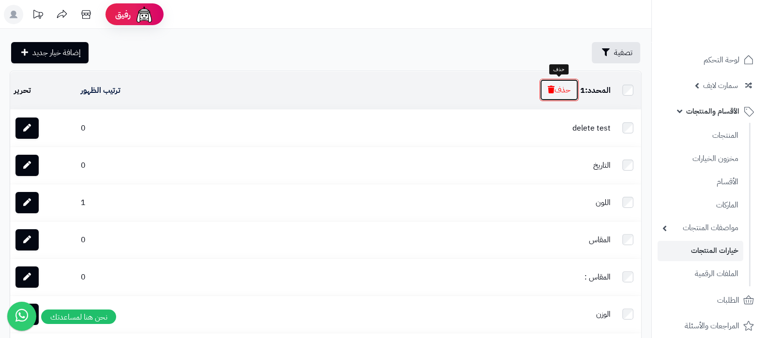
click at [569, 92] on button "حذف" at bounding box center [559, 90] width 39 height 22
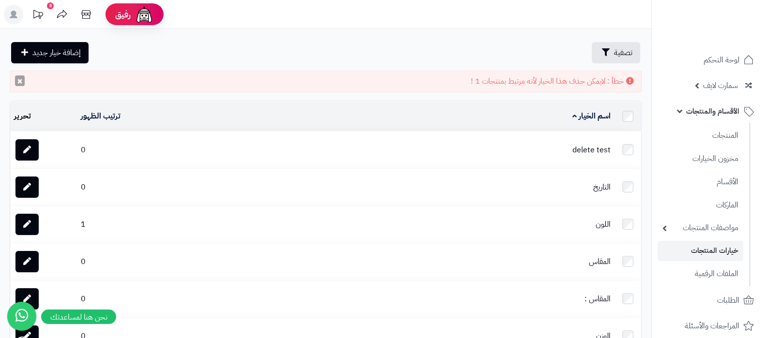
click at [17, 82] on button "×" at bounding box center [20, 81] width 10 height 11
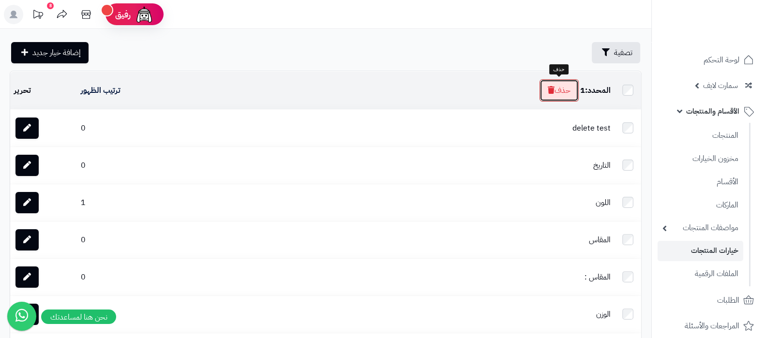
click at [565, 98] on button "حذف" at bounding box center [559, 90] width 39 height 22
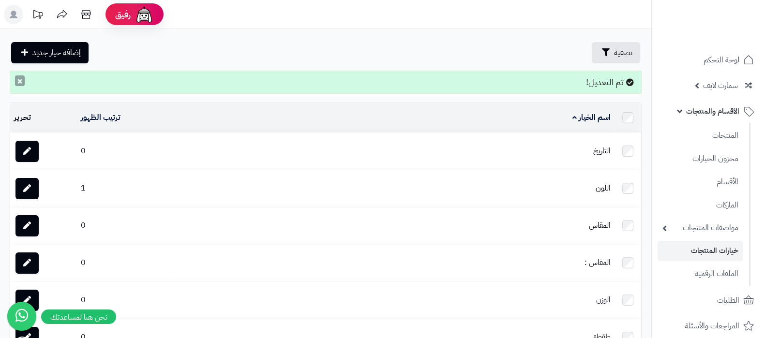
click at [16, 79] on button "×" at bounding box center [20, 81] width 10 height 11
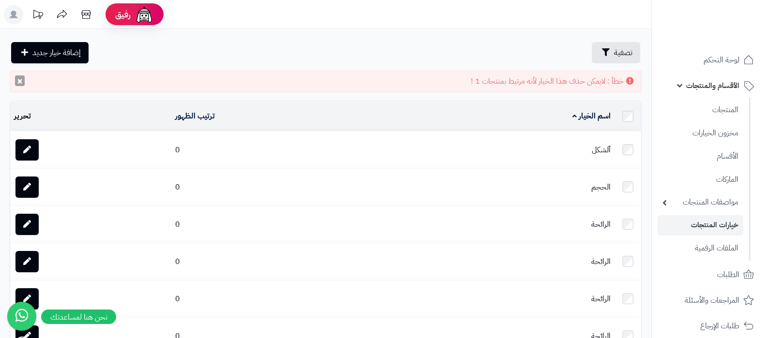
click at [15, 81] on button "×" at bounding box center [20, 81] width 10 height 11
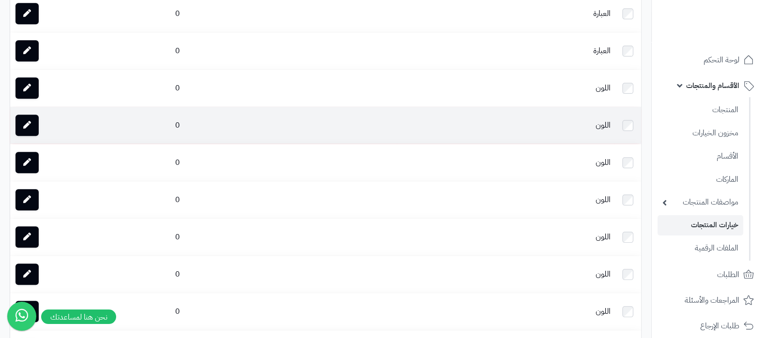
scroll to position [675, 0]
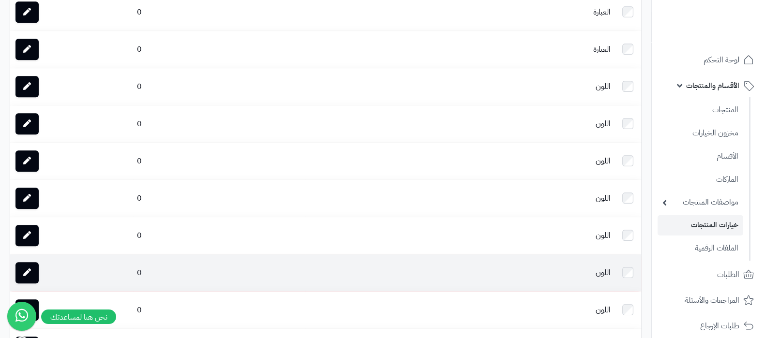
click at [630, 265] on td at bounding box center [628, 273] width 27 height 37
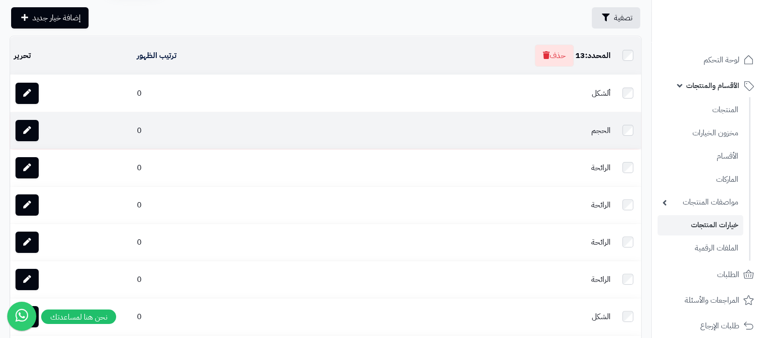
scroll to position [0, 0]
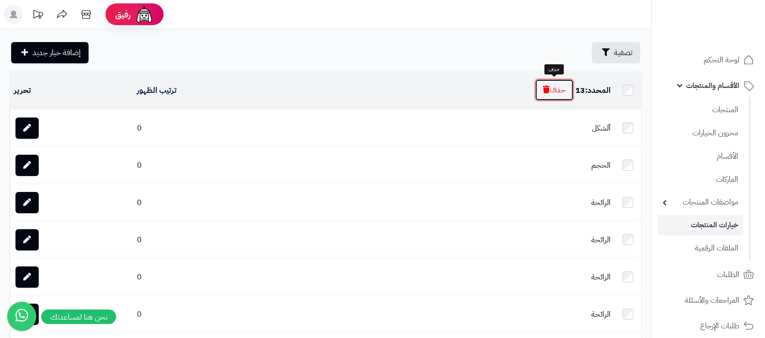
click at [549, 95] on button "حذف" at bounding box center [554, 90] width 39 height 22
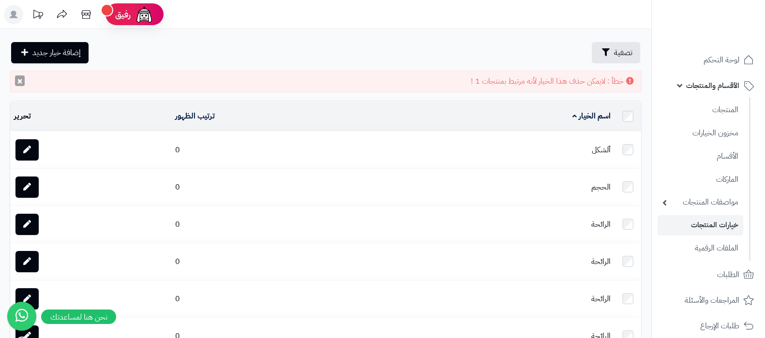
click at [23, 82] on button "×" at bounding box center [20, 81] width 10 height 11
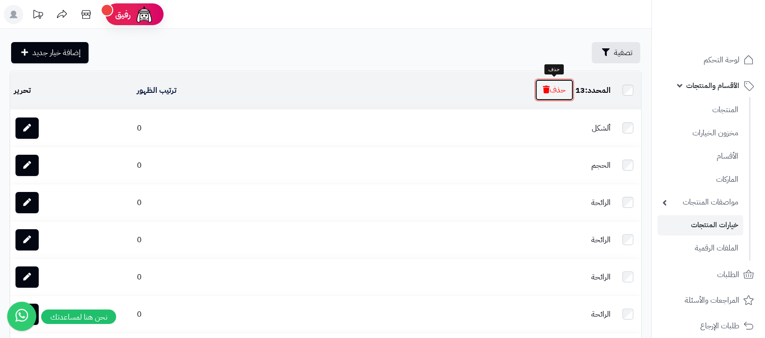
click at [554, 95] on button "حذف" at bounding box center [554, 90] width 39 height 22
